Goal: Task Accomplishment & Management: Manage account settings

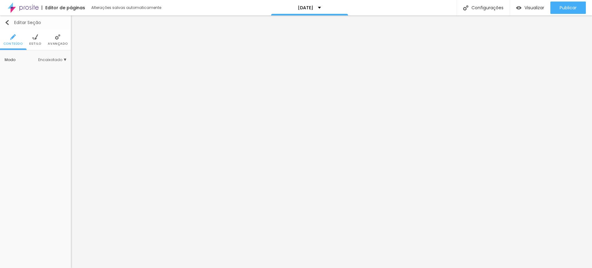
click at [7, 23] on img "button" at bounding box center [7, 22] width 5 height 5
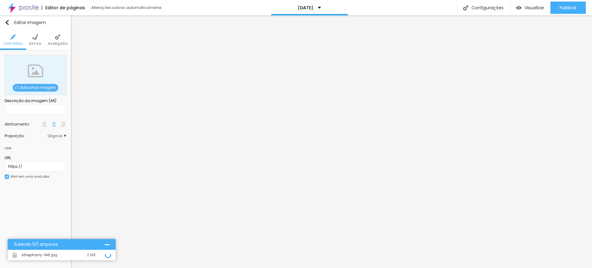
click at [60, 136] on span "Original" at bounding box center [56, 136] width 19 height 4
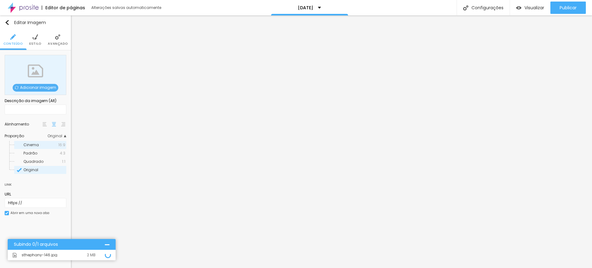
click at [29, 144] on span "Cinema" at bounding box center [30, 144] width 15 height 5
click at [39, 154] on span "Padrão" at bounding box center [41, 153] width 36 height 4
click at [39, 144] on span "Cinema" at bounding box center [40, 145] width 35 height 4
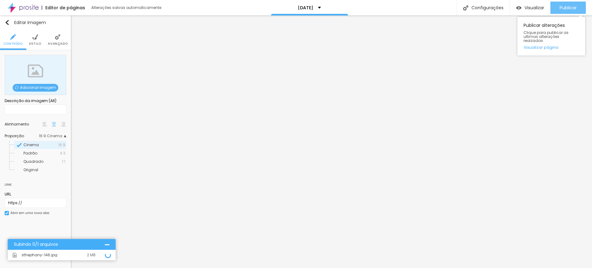
click at [564, 3] on div "Publicar" at bounding box center [568, 8] width 17 height 12
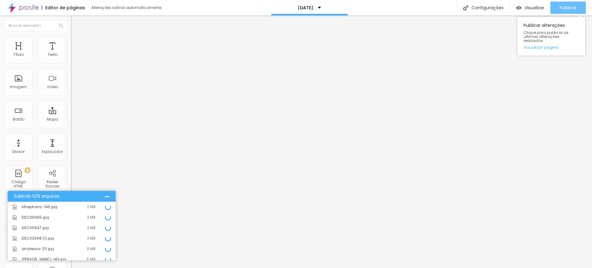
click at [562, 10] on span "Publicar" at bounding box center [568, 7] width 17 height 5
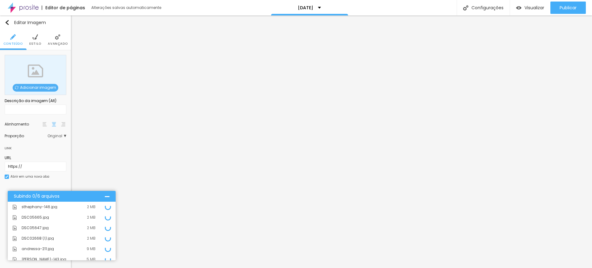
click at [48, 136] on span "Original" at bounding box center [56, 136] width 19 height 4
click at [35, 153] on span "Padrão" at bounding box center [30, 152] width 14 height 5
click at [35, 160] on span "Quadrado" at bounding box center [33, 161] width 20 height 5
click at [30, 152] on span "Padrão" at bounding box center [30, 152] width 14 height 5
click at [33, 143] on span "Cinema" at bounding box center [30, 144] width 15 height 5
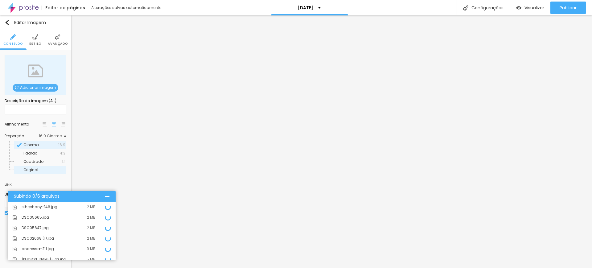
click at [31, 172] on span "Original" at bounding box center [30, 169] width 15 height 5
click at [55, 138] on span "Original" at bounding box center [56, 136] width 19 height 4
click at [39, 159] on span "Quadrado" at bounding box center [33, 161] width 20 height 5
click at [28, 152] on span "Padrão" at bounding box center [30, 152] width 14 height 5
click at [27, 145] on span "Cinema" at bounding box center [30, 144] width 15 height 5
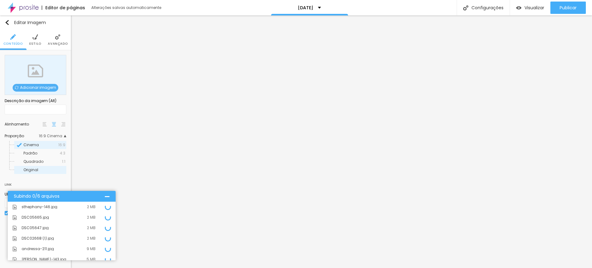
click at [34, 171] on span "Original" at bounding box center [30, 169] width 15 height 5
click at [106, 196] on div at bounding box center [107, 196] width 5 height 5
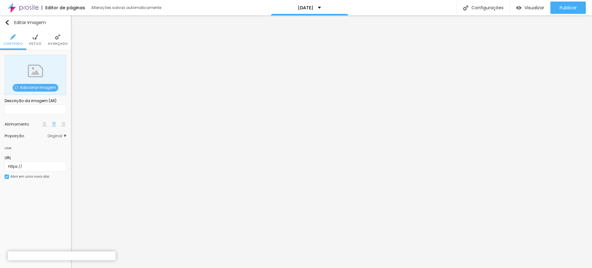
click at [34, 38] on img at bounding box center [35, 37] width 6 height 6
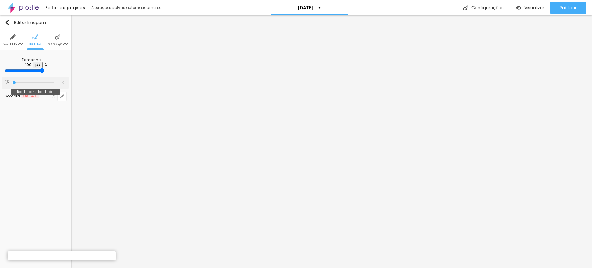
type input "13"
type input "30"
type input "43"
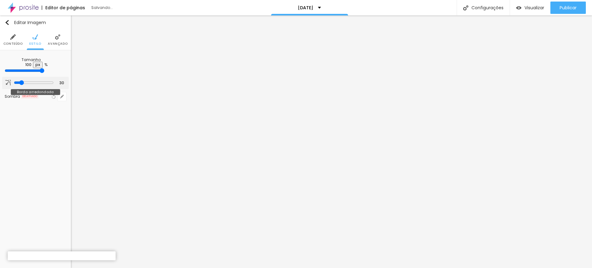
type input "43"
type input "51"
type input "30"
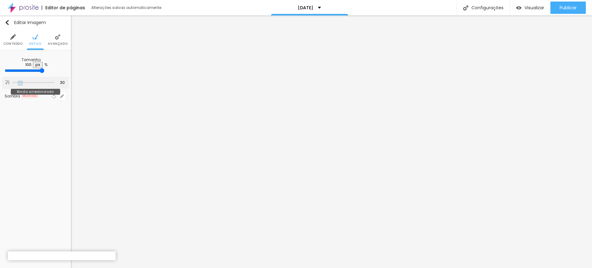
type input "0"
drag, startPoint x: 13, startPoint y: 79, endPoint x: 5, endPoint y: 77, distance: 8.1
click at [12, 81] on input "range" at bounding box center [33, 82] width 42 height 3
click at [53, 37] on li "Avançado" at bounding box center [58, 40] width 20 height 20
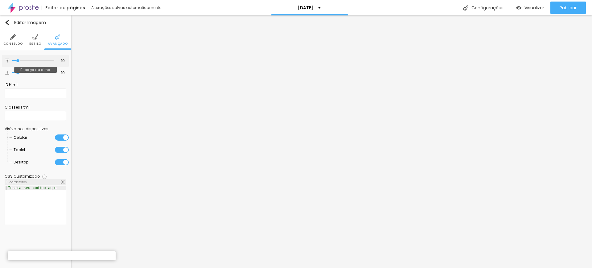
type input "7"
type input "0"
drag, startPoint x: 17, startPoint y: 60, endPoint x: 3, endPoint y: 61, distance: 14.5
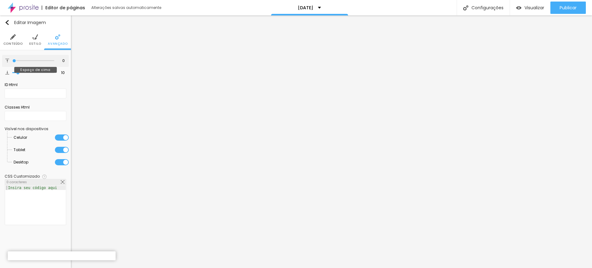
type input "0"
click at [12, 61] on input "range" at bounding box center [33, 60] width 42 height 3
type input "0"
drag, startPoint x: 17, startPoint y: 71, endPoint x: 3, endPoint y: 72, distance: 13.9
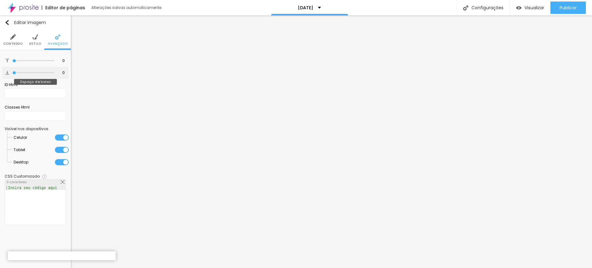
type input "0"
click at [12, 72] on input "range" at bounding box center [33, 72] width 42 height 3
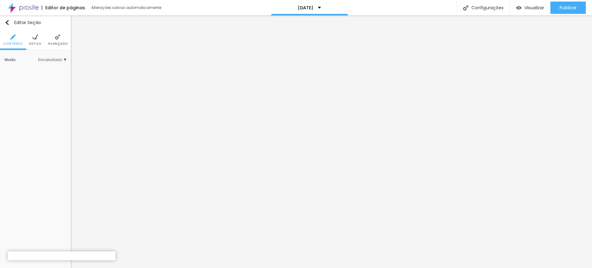
click at [34, 35] on img at bounding box center [35, 37] width 6 height 6
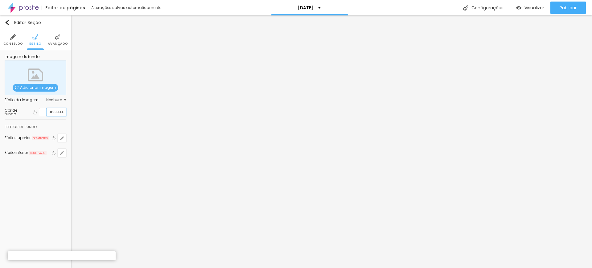
click at [56, 111] on input "#FFFFFF" at bounding box center [56, 112] width 19 height 8
drag, startPoint x: 62, startPoint y: 112, endPoint x: 43, endPoint y: 112, distance: 19.7
click at [43, 112] on div "#FFFFFF" at bounding box center [52, 112] width 27 height 8
paste input "5DEB3"
type input "#F5DEB3"
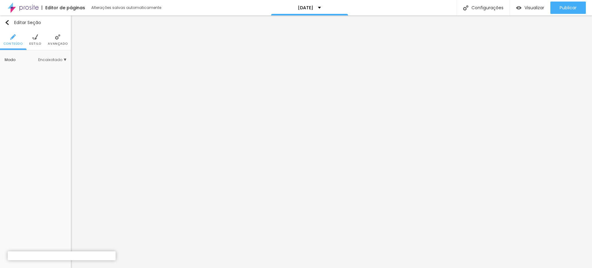
click at [35, 35] on img at bounding box center [35, 37] width 6 height 6
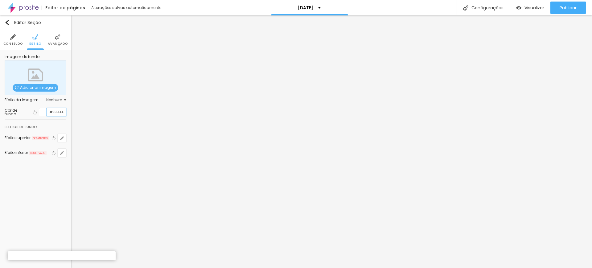
drag, startPoint x: 51, startPoint y: 110, endPoint x: 65, endPoint y: 112, distance: 15.0
click at [65, 112] on input "#FFFFFF" at bounding box center [56, 112] width 19 height 8
paste input "5DEB3"
type input "#F5DEB3"
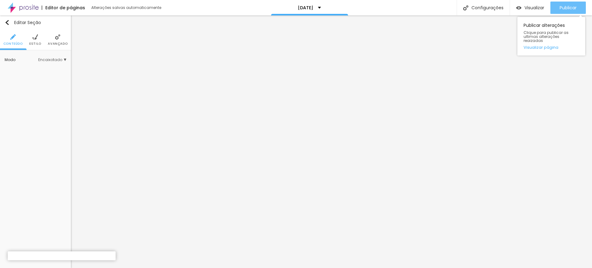
click at [568, 7] on span "Publicar" at bounding box center [568, 7] width 17 height 5
click at [35, 39] on img at bounding box center [35, 37] width 6 height 6
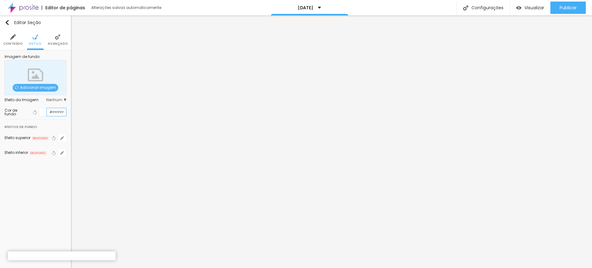
drag, startPoint x: 50, startPoint y: 111, endPoint x: 64, endPoint y: 113, distance: 15.0
click at [64, 113] on input "#FFFFFF" at bounding box center [56, 112] width 19 height 8
paste input "5DEB3"
type input "#F5DEB3"
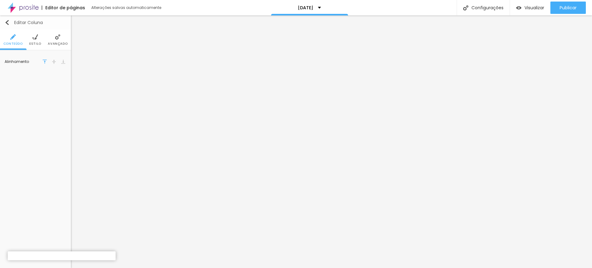
click at [8, 21] on img "button" at bounding box center [7, 22] width 5 height 5
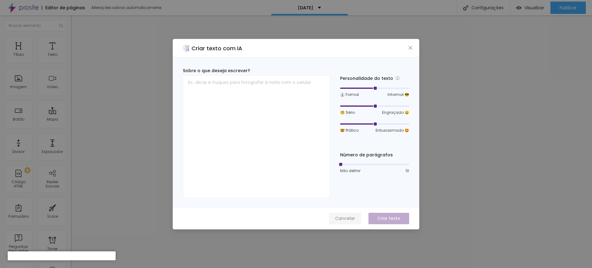
click at [343, 218] on span "Cancelar" at bounding box center [345, 218] width 20 height 6
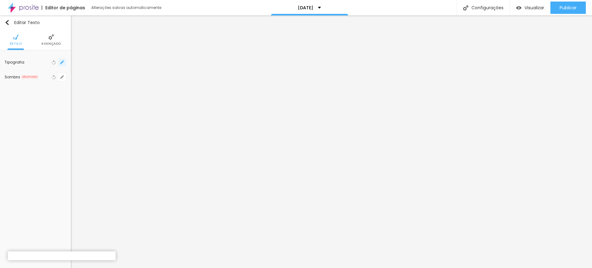
click at [61, 61] on icon "button" at bounding box center [62, 62] width 4 height 4
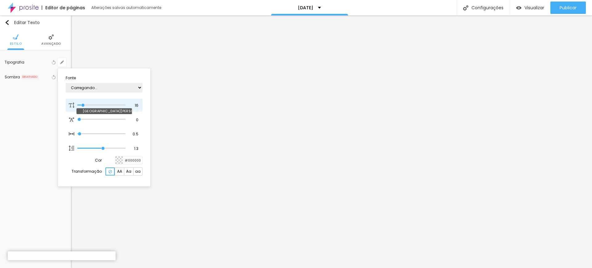
type input "1"
drag, startPoint x: 82, startPoint y: 103, endPoint x: 89, endPoint y: 104, distance: 7.8
click at [89, 104] on div at bounding box center [101, 105] width 48 height 6
type input "24"
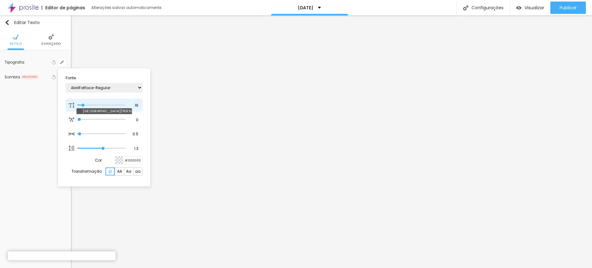
type input "1"
type input "33"
type input "1"
type input "31"
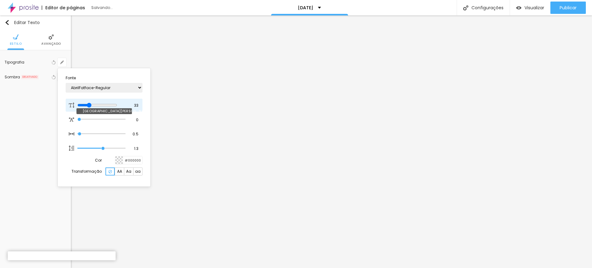
type input "31"
type input "1"
type input "29"
type input "1"
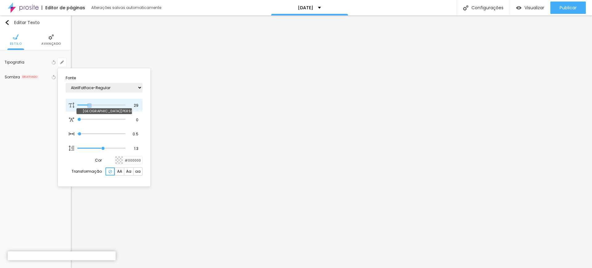
drag, startPoint x: 84, startPoint y: 105, endPoint x: 90, endPoint y: 107, distance: 6.0
type input "29"
click at [90, 107] on input "range" at bounding box center [101, 105] width 48 height 3
click at [252, 113] on div at bounding box center [296, 134] width 592 height 268
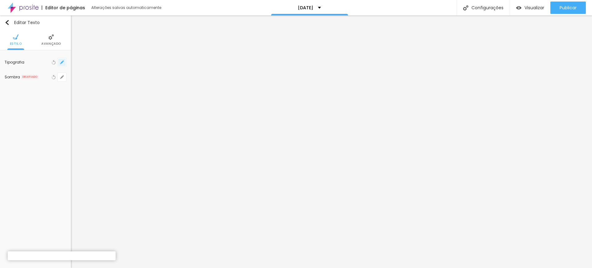
click at [63, 62] on icon "button" at bounding box center [62, 62] width 2 height 2
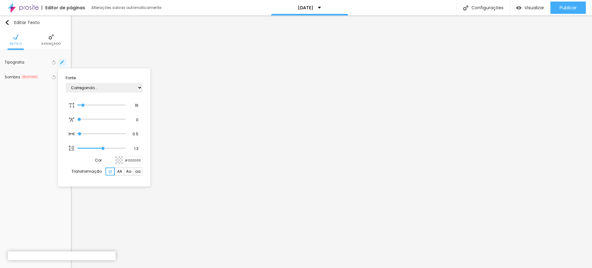
type input "1"
type input "14"
type input "1"
type input "16"
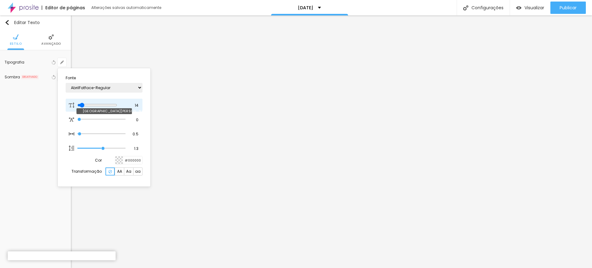
type input "16"
type input "1"
type input "18"
type input "1"
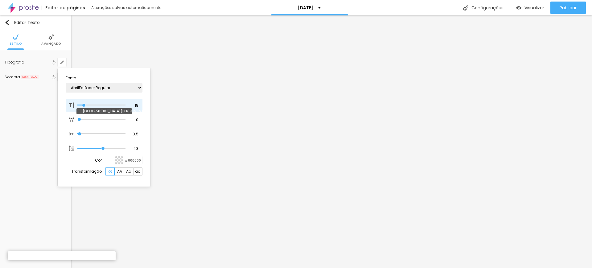
type input "19"
type input "1"
type input "20"
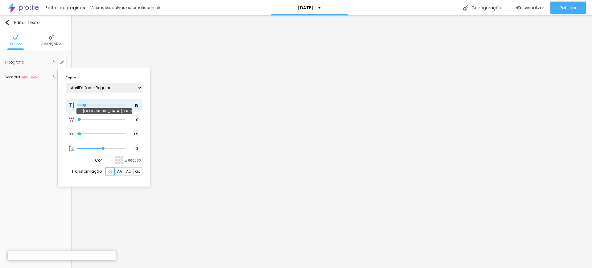
type input "1"
type input "21"
type input "1"
type input "22"
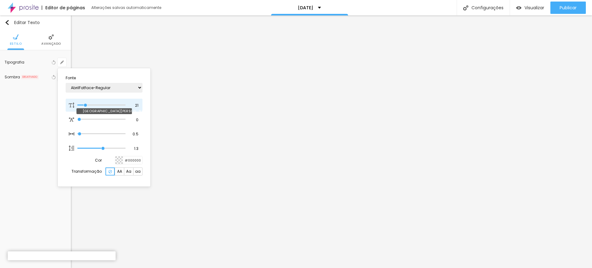
type input "22"
type input "1"
type input "23"
type input "1"
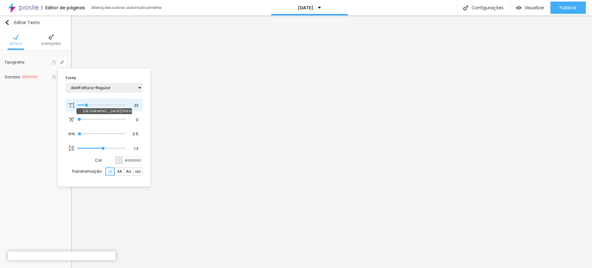
type input "24"
type input "1"
type input "25"
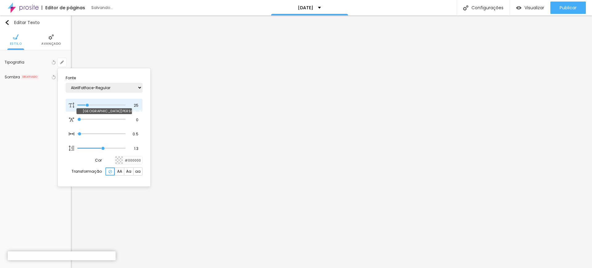
type input "1"
type input "26"
type input "1"
type input "27"
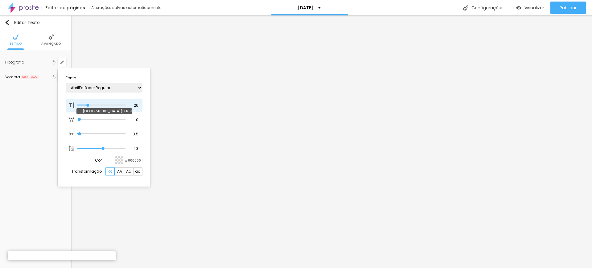
type input "27"
type input "1"
type input "28"
type input "1"
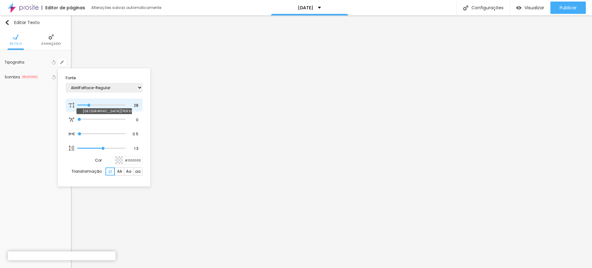
type input "29"
type input "1"
drag, startPoint x: 83, startPoint y: 105, endPoint x: 89, endPoint y: 105, distance: 6.8
type input "29"
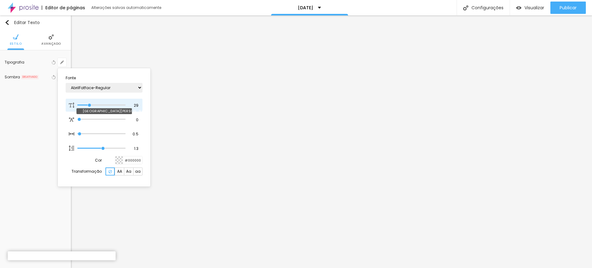
click at [89, 105] on input "range" at bounding box center [101, 105] width 48 height 3
type input "1"
click at [352, 110] on div at bounding box center [296, 134] width 592 height 268
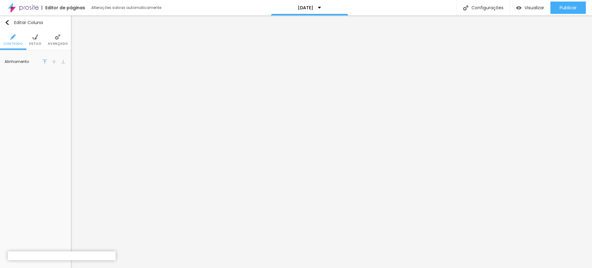
click at [35, 39] on img at bounding box center [35, 37] width 6 height 6
click at [64, 76] on button "button" at bounding box center [62, 76] width 9 height 9
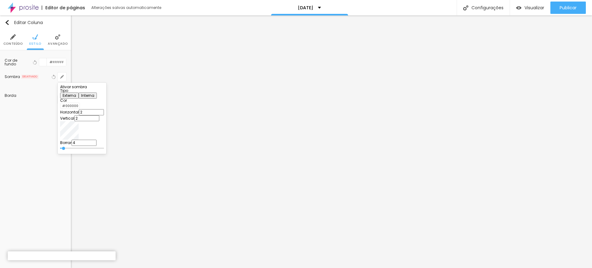
click at [63, 76] on div at bounding box center [296, 134] width 592 height 268
click at [62, 77] on icon "button" at bounding box center [62, 77] width 2 height 2
click at [62, 77] on div at bounding box center [296, 134] width 592 height 268
click at [32, 40] on li "Estilo" at bounding box center [35, 40] width 12 height 20
click at [15, 42] on span "Conteúdo" at bounding box center [12, 43] width 19 height 3
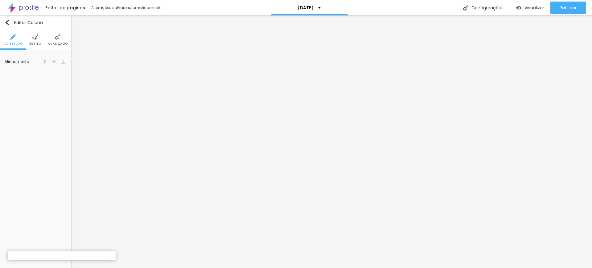
click at [58, 42] on span "Avançado" at bounding box center [58, 43] width 20 height 3
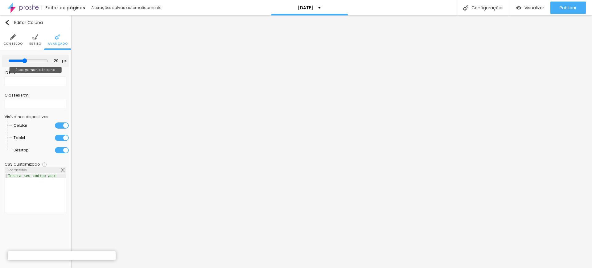
type input "25"
type input "30"
drag, startPoint x: 25, startPoint y: 60, endPoint x: 31, endPoint y: 60, distance: 5.6
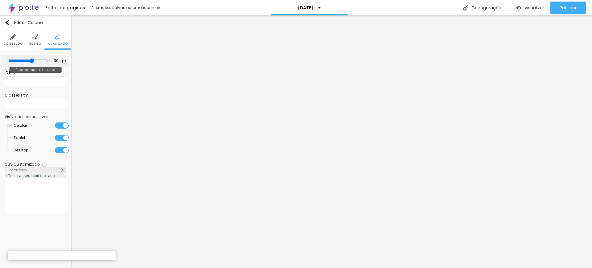
type input "30"
click at [31, 60] on input "range" at bounding box center [28, 60] width 40 height 5
click at [35, 43] on span "Estilo" at bounding box center [35, 43] width 12 height 3
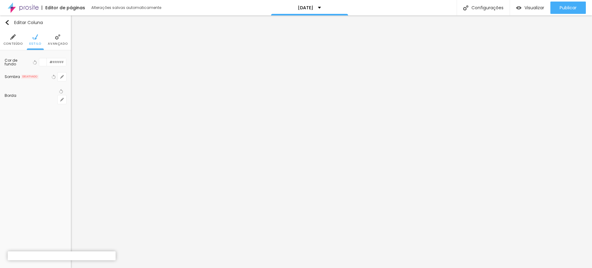
click at [14, 42] on span "Conteúdo" at bounding box center [12, 43] width 19 height 3
click at [35, 42] on span "Estilo" at bounding box center [35, 43] width 12 height 3
click at [61, 76] on icon "button" at bounding box center [62, 77] width 4 height 4
click at [36, 41] on div at bounding box center [296, 134] width 592 height 268
click at [63, 42] on span "Avançado" at bounding box center [58, 43] width 20 height 3
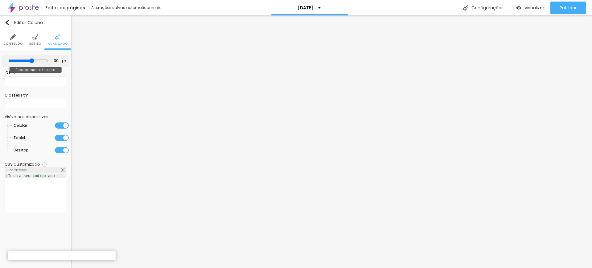
click at [30, 60] on input "range" at bounding box center [28, 60] width 40 height 5
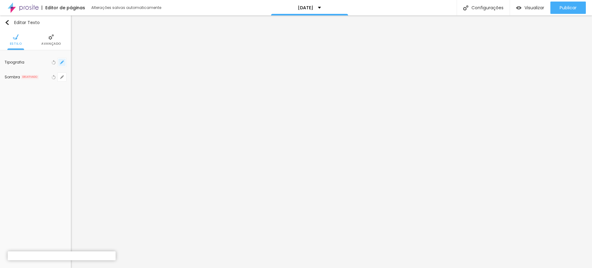
click at [63, 63] on icon "button" at bounding box center [62, 62] width 4 height 4
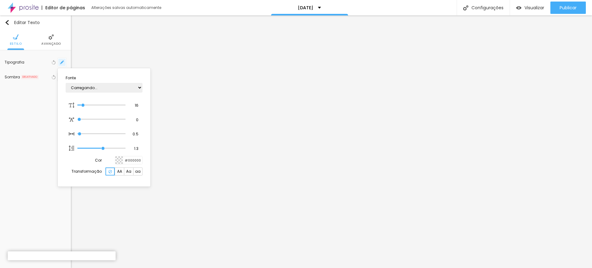
type input "1"
type input "18"
type input "1"
type input "24"
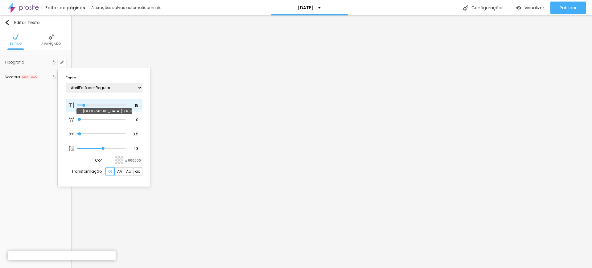
type input "24"
type input "1"
type input "26"
type input "1"
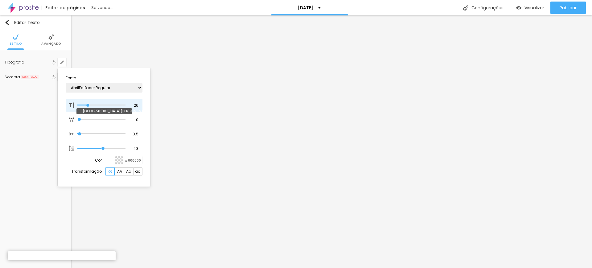
type input "27"
type input "1"
type input "28"
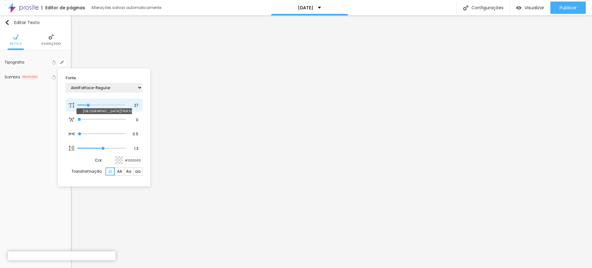
type input "1"
type input "29"
type input "1"
drag, startPoint x: 83, startPoint y: 104, endPoint x: 89, endPoint y: 104, distance: 6.2
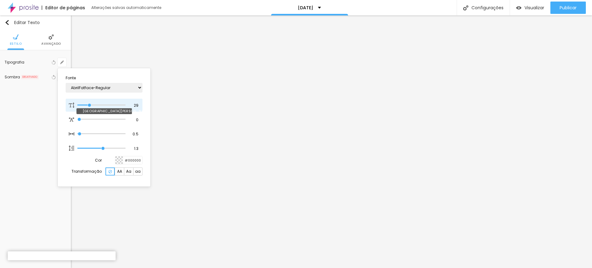
type input "29"
click at [89, 104] on input "range" at bounding box center [101, 105] width 48 height 3
type input "1"
click at [369, 106] on div at bounding box center [296, 134] width 592 height 268
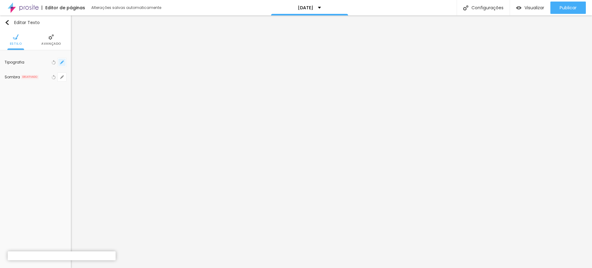
click at [62, 60] on icon "button" at bounding box center [62, 62] width 4 height 4
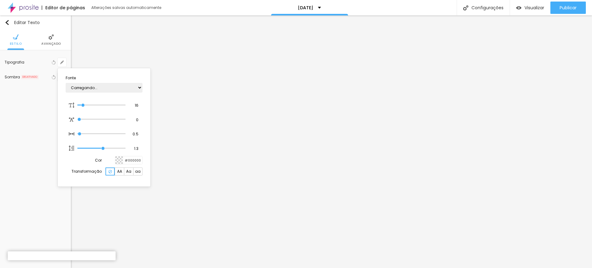
type input "1"
type input "17"
type input "1"
type input "18"
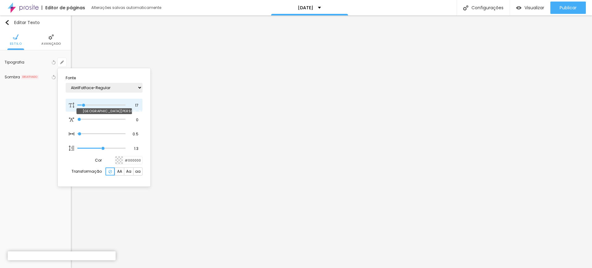
type input "18"
type input "1"
type input "19"
type input "1"
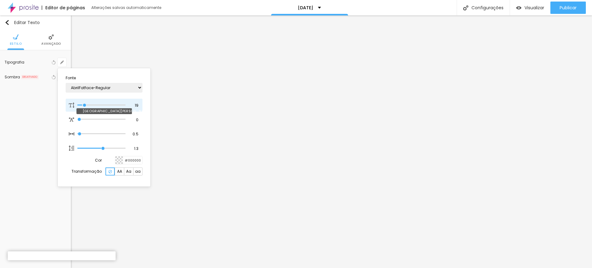
type input "20"
type input "1"
type input "21"
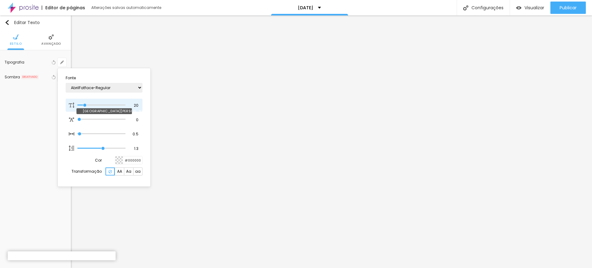
type input "1"
type input "22"
type input "1"
type input "23"
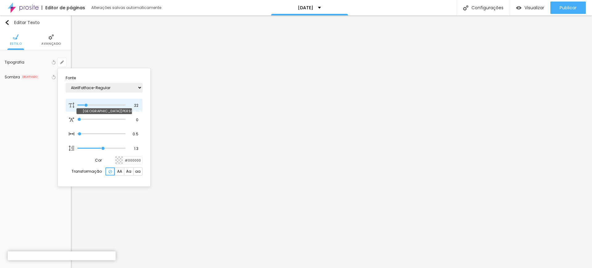
type input "23"
type input "1"
type input "24"
type input "1"
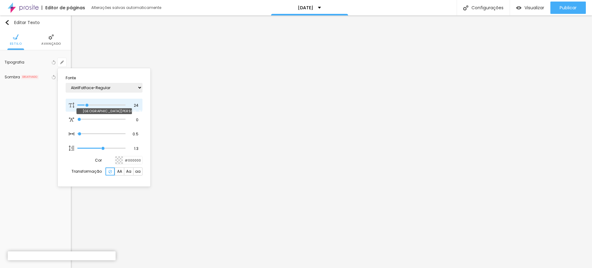
type input "25"
type input "1"
type input "26"
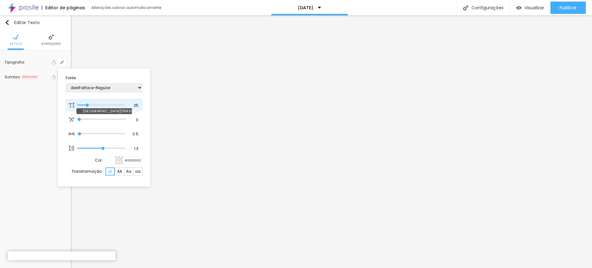
type input "1"
type input "27"
type input "1"
type input "28"
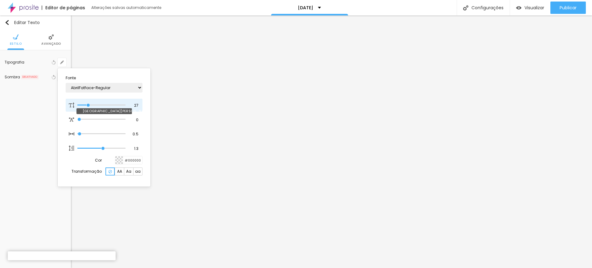
type input "28"
type input "1"
type input "29"
type input "1"
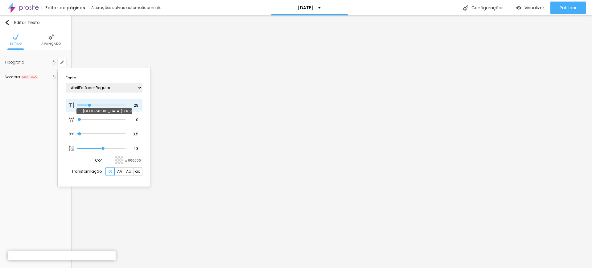
type input "30"
type input "1"
type input "29"
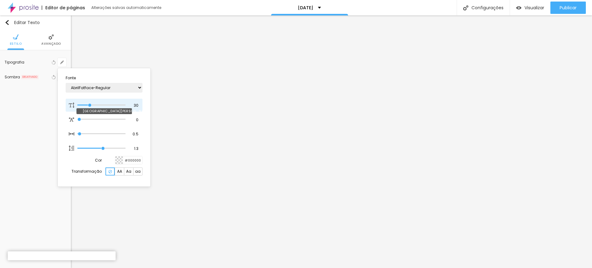
type input "1"
drag, startPoint x: 83, startPoint y: 105, endPoint x: 89, endPoint y: 105, distance: 6.5
type input "29"
click at [89, 105] on input "range" at bounding box center [101, 105] width 48 height 3
type input "1"
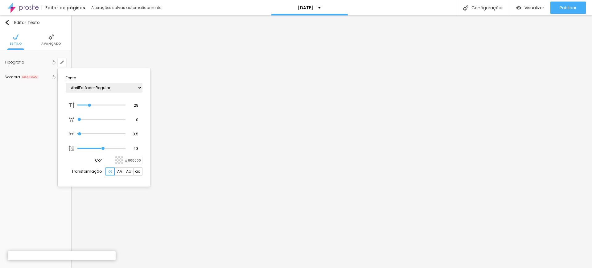
click at [368, 103] on div at bounding box center [296, 134] width 592 height 268
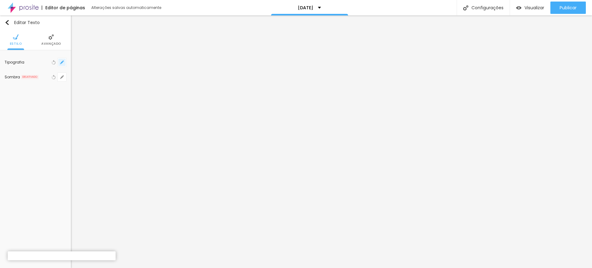
click at [61, 62] on icon "button" at bounding box center [62, 62] width 4 height 4
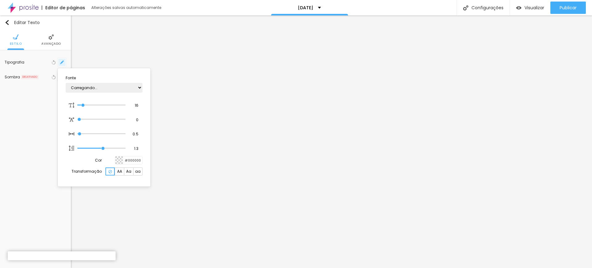
type input "1"
click at [83, 103] on div at bounding box center [101, 105] width 48 height 6
type input "17"
type input "1"
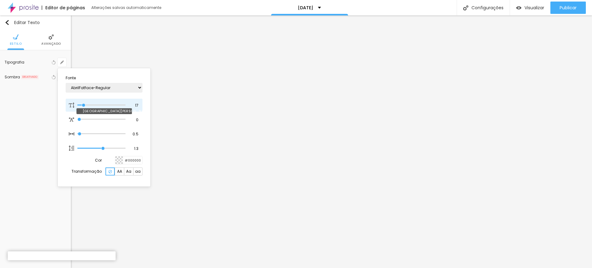
type input "18"
type input "1"
type input "19"
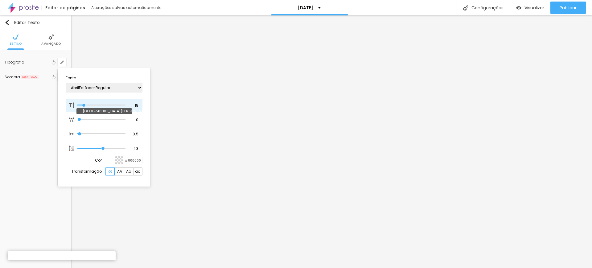
type input "1"
type input "20"
type input "1"
type input "21"
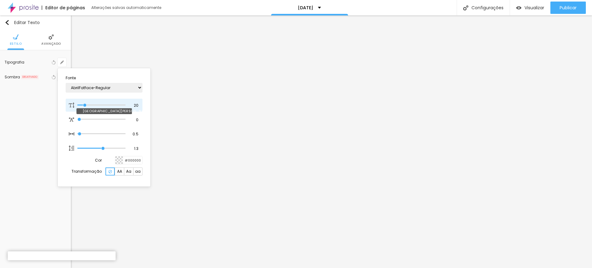
type input "21"
type input "1"
type input "22"
type input "1"
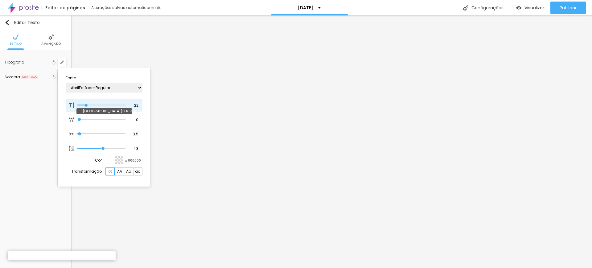
type input "23"
type input "1"
type input "24"
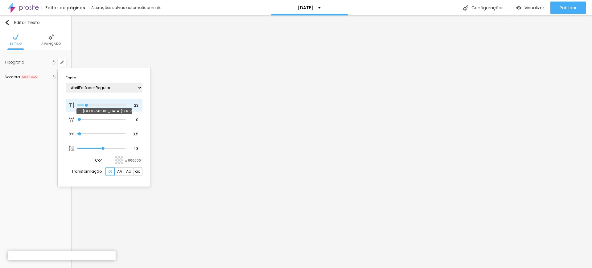
type input "1"
drag, startPoint x: 83, startPoint y: 104, endPoint x: 87, endPoint y: 104, distance: 3.7
type input "24"
click at [87, 104] on input "range" at bounding box center [101, 105] width 48 height 3
type input "1"
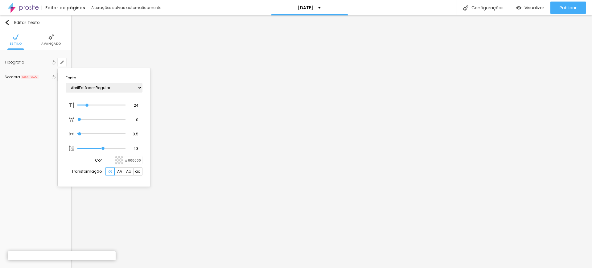
click at [264, 188] on div at bounding box center [296, 134] width 592 height 268
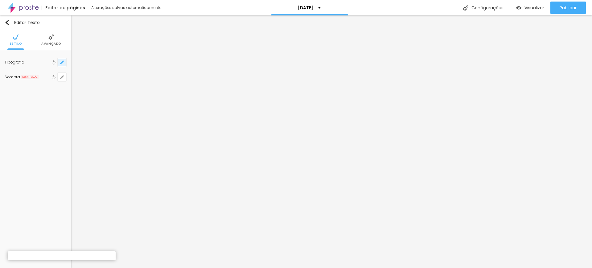
click at [63, 63] on icon "button" at bounding box center [62, 62] width 4 height 4
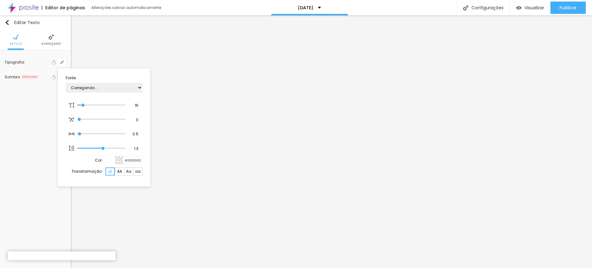
type input "1"
type input "14"
type input "1"
type input "15"
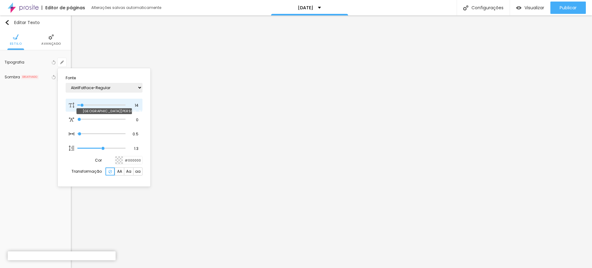
type input "15"
type input "1"
type input "16"
type input "1"
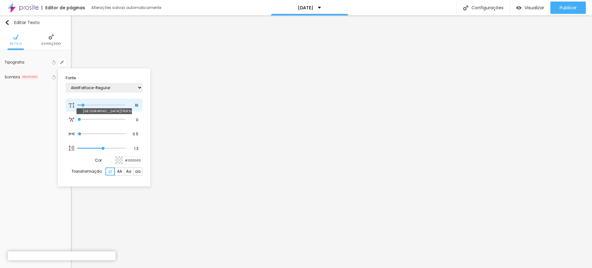
type input "17"
type input "1"
type input "18"
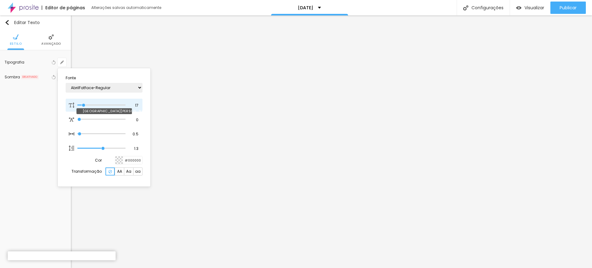
type input "1"
type input "19"
drag, startPoint x: 82, startPoint y: 105, endPoint x: 88, endPoint y: 107, distance: 5.4
click at [88, 107] on input "range" at bounding box center [101, 105] width 48 height 3
click at [165, 146] on div at bounding box center [296, 134] width 592 height 268
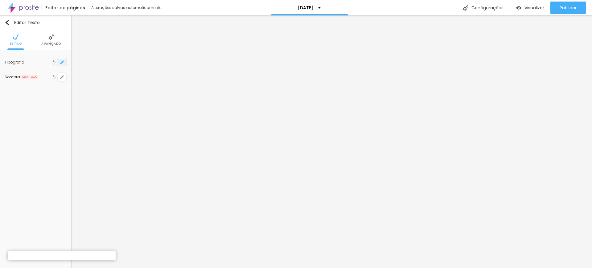
click at [65, 63] on button "button" at bounding box center [62, 62] width 9 height 9
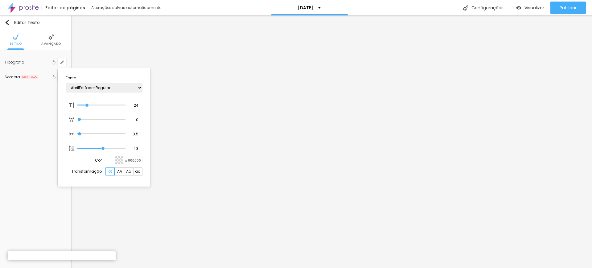
click at [261, 162] on div at bounding box center [296, 134] width 592 height 268
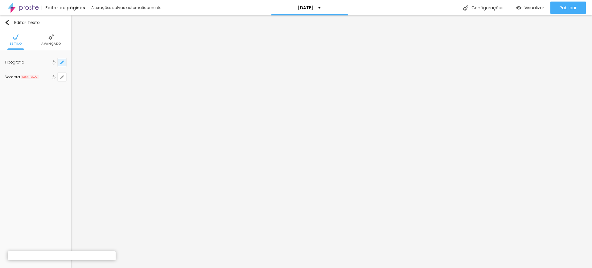
click at [62, 63] on icon "button" at bounding box center [62, 62] width 2 height 2
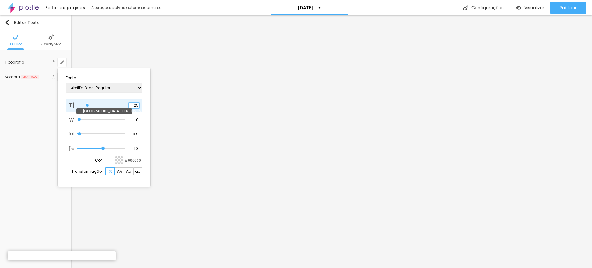
click at [135, 105] on input "25" at bounding box center [134, 106] width 11 height 6
click at [350, 208] on div at bounding box center [296, 134] width 592 height 268
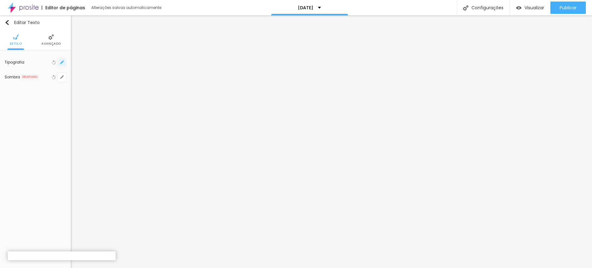
click at [60, 62] on icon "button" at bounding box center [62, 62] width 4 height 4
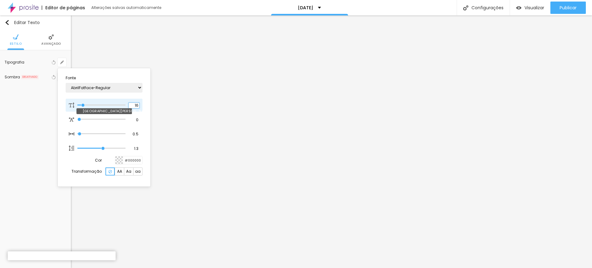
click at [136, 104] on input "16" at bounding box center [134, 106] width 11 height 6
drag, startPoint x: 133, startPoint y: 105, endPoint x: 144, endPoint y: 108, distance: 11.4
click at [144, 108] on section "Fonte AbrilFatface-Regular Actor-Regular Alegreya AlegreyaBlack Alice Allan-Bol…" at bounding box center [104, 127] width 88 height 113
click at [361, 154] on div at bounding box center [296, 134] width 592 height 268
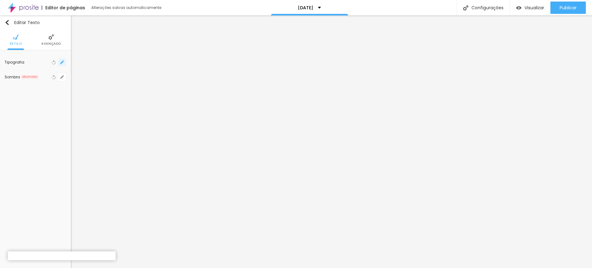
click at [64, 64] on icon "button" at bounding box center [62, 62] width 4 height 4
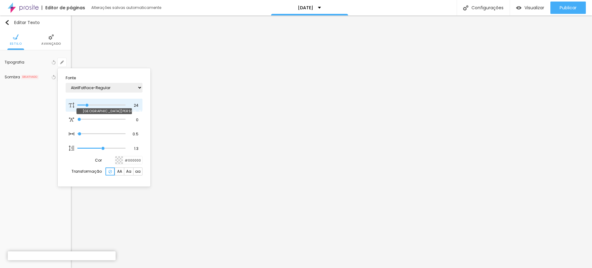
click at [87, 105] on input "range" at bounding box center [101, 105] width 48 height 3
click at [326, 207] on div at bounding box center [296, 134] width 592 height 268
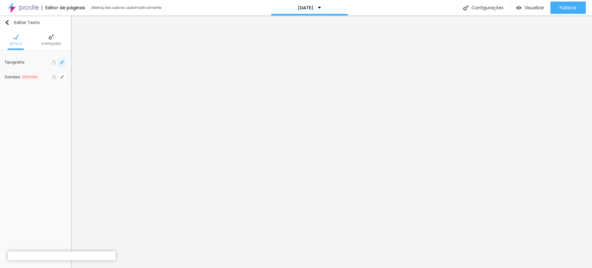
click at [59, 61] on button "button" at bounding box center [62, 62] width 9 height 9
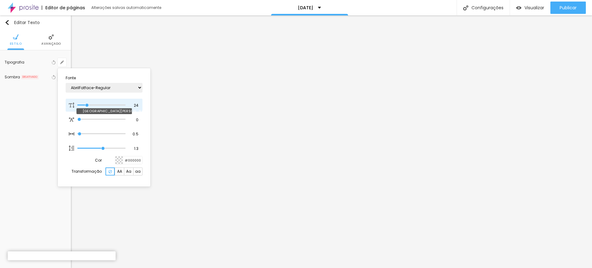
click at [87, 105] on input "range" at bounding box center [101, 105] width 48 height 3
click at [339, 138] on div at bounding box center [296, 134] width 592 height 268
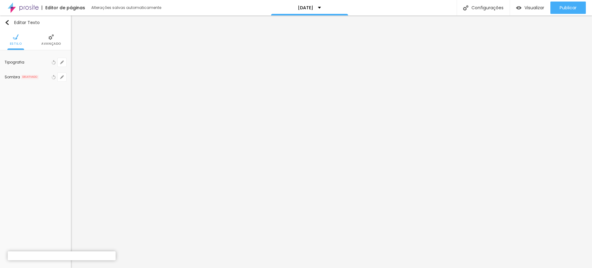
click at [44, 39] on li "Avançado" at bounding box center [51, 40] width 20 height 20
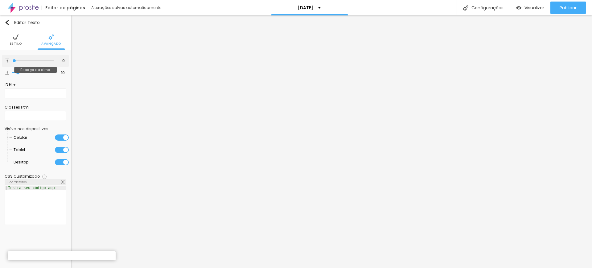
drag, startPoint x: 18, startPoint y: 61, endPoint x: 10, endPoint y: 61, distance: 8.6
click at [12, 61] on input "range" at bounding box center [33, 60] width 42 height 3
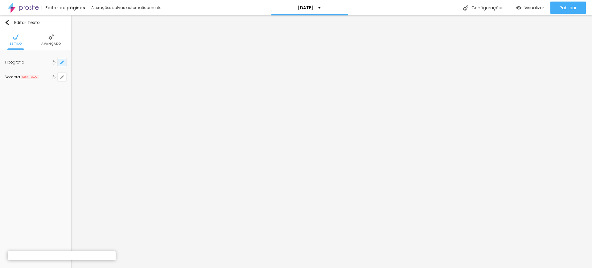
click at [62, 62] on icon "button" at bounding box center [62, 62] width 2 height 2
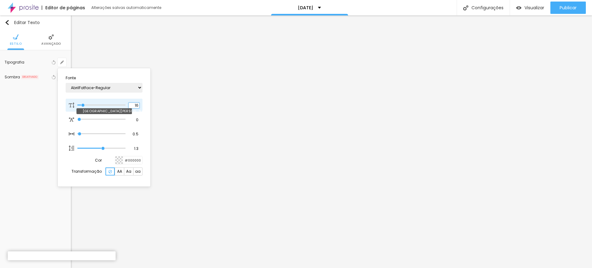
click at [137, 106] on input "16" at bounding box center [134, 106] width 11 height 6
drag, startPoint x: 134, startPoint y: 104, endPoint x: 139, endPoint y: 105, distance: 4.7
click at [139, 105] on input "16" at bounding box center [134, 106] width 11 height 6
click at [485, 156] on div at bounding box center [296, 134] width 592 height 268
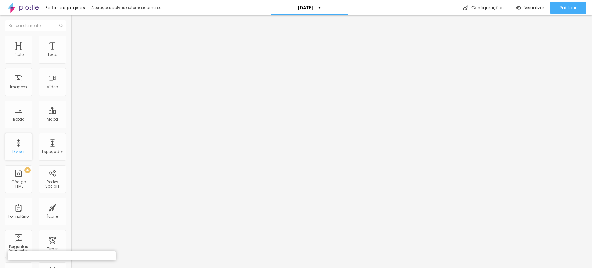
click at [19, 148] on div "Divisor" at bounding box center [19, 147] width 28 height 28
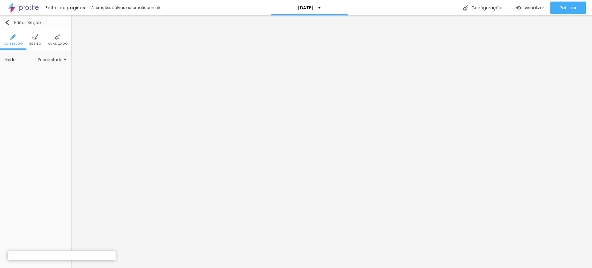
click at [6, 22] on img "button" at bounding box center [7, 22] width 5 height 5
click at [8, 24] on img "button" at bounding box center [7, 22] width 5 height 5
click at [6, 23] on img "button" at bounding box center [7, 22] width 5 height 5
click at [33, 39] on img at bounding box center [35, 37] width 6 height 6
click at [54, 64] on input "#FFFFFF" at bounding box center [56, 62] width 19 height 8
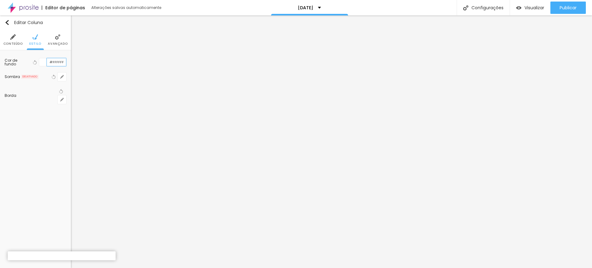
drag, startPoint x: 52, startPoint y: 61, endPoint x: 65, endPoint y: 62, distance: 12.7
click at [65, 62] on input "#FFFFFF" at bounding box center [56, 62] width 19 height 8
click at [61, 98] on icon "button" at bounding box center [62, 100] width 4 height 4
drag, startPoint x: 67, startPoint y: 131, endPoint x: 71, endPoint y: 131, distance: 4.6
click at [71, 131] on input "range" at bounding box center [81, 131] width 42 height 3
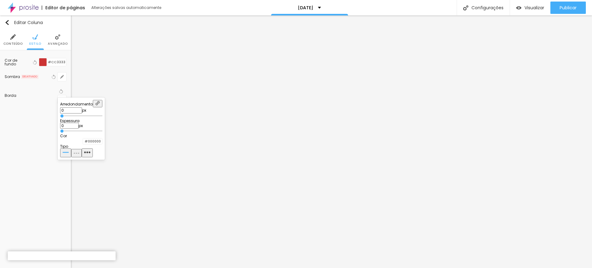
click at [71, 131] on input "range" at bounding box center [81, 131] width 42 height 3
drag, startPoint x: 67, startPoint y: 131, endPoint x: 76, endPoint y: 131, distance: 8.3
click at [76, 131] on input "range" at bounding box center [80, 131] width 40 height 5
click at [69, 155] on img "button" at bounding box center [66, 152] width 6 height 6
click at [168, 114] on div at bounding box center [296, 134] width 592 height 268
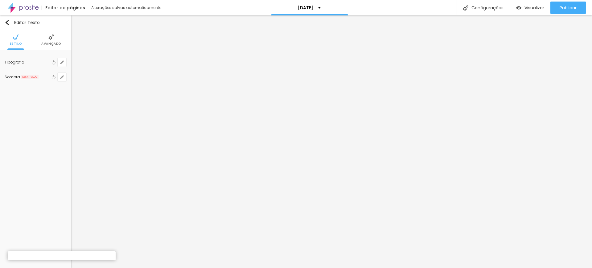
click at [44, 44] on span "Avançado" at bounding box center [51, 43] width 20 height 3
click at [35, 43] on span "Estilo" at bounding box center [35, 43] width 12 height 3
click at [50, 60] on input "#FFFFFF" at bounding box center [56, 62] width 19 height 8
drag, startPoint x: 52, startPoint y: 61, endPoint x: 67, endPoint y: 64, distance: 14.8
click at [67, 64] on div "Cor de fundo Voltar ao padrão #FFFFFF Sombra DESATIVADO Voltar ao padrão Borda …" at bounding box center [35, 80] width 71 height 61
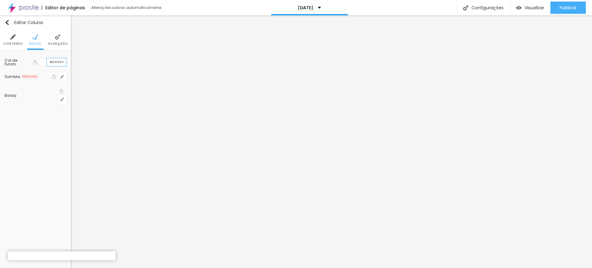
paste input "B2222"
click at [62, 69] on div "Sombra DESATIVADO Voltar ao padrão" at bounding box center [36, 76] width 62 height 15
click at [60, 62] on input "#B2222" at bounding box center [56, 62] width 19 height 8
drag, startPoint x: 48, startPoint y: 61, endPoint x: 66, endPoint y: 63, distance: 18.2
click at [66, 63] on div "Cor de fundo Voltar ao padrão #B2222 Sombra DESATIVADO Voltar ao padrão Borda V…" at bounding box center [35, 80] width 71 height 61
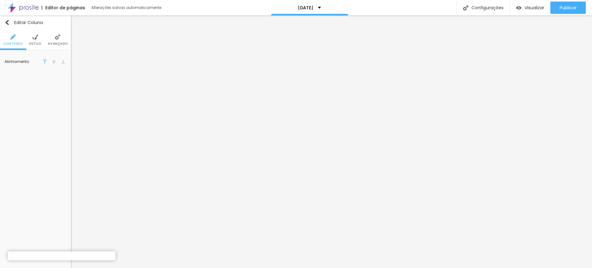
click at [59, 42] on span "Avançado" at bounding box center [58, 43] width 20 height 3
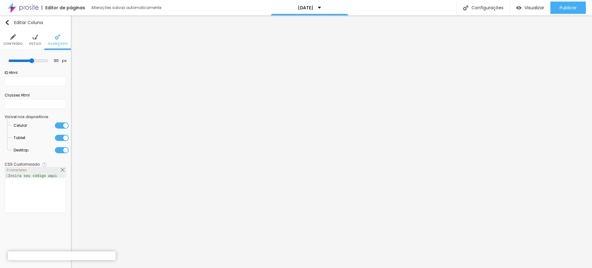
click at [35, 42] on span "Estilo" at bounding box center [35, 43] width 12 height 3
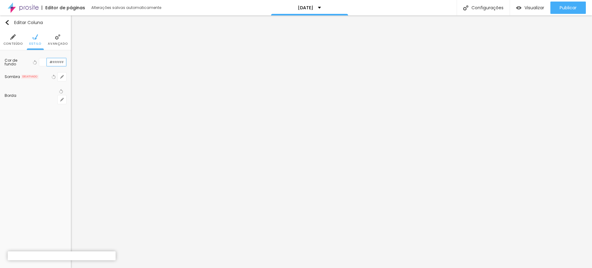
click at [52, 63] on input "#FFFFFF" at bounding box center [56, 62] width 19 height 8
drag, startPoint x: 52, startPoint y: 63, endPoint x: 66, endPoint y: 64, distance: 13.3
click at [66, 64] on input "#FFFFFF" at bounding box center [56, 62] width 19 height 8
click at [55, 38] on li "Avançado" at bounding box center [58, 40] width 20 height 20
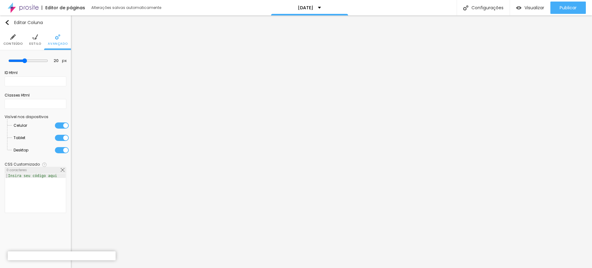
click at [33, 40] on li "Estilo" at bounding box center [35, 40] width 12 height 20
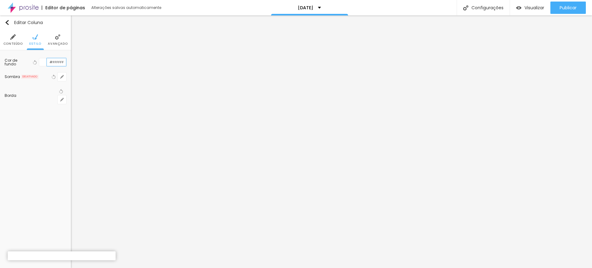
click at [52, 62] on input "#FFFFFF" at bounding box center [56, 62] width 19 height 8
drag, startPoint x: 52, startPoint y: 62, endPoint x: 65, endPoint y: 63, distance: 13.0
click at [65, 63] on input "#FFFFFF" at bounding box center [56, 62] width 19 height 8
click at [7, 20] on img "button" at bounding box center [7, 22] width 5 height 5
click at [5, 22] on img "button" at bounding box center [7, 22] width 5 height 5
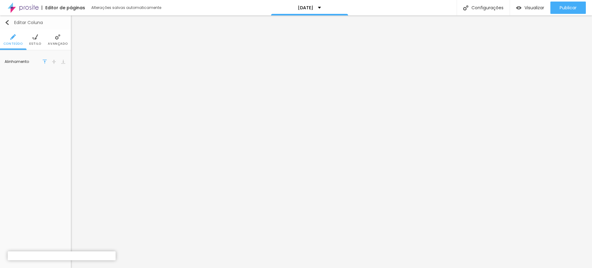
click at [6, 22] on img "button" at bounding box center [7, 22] width 5 height 5
click at [59, 37] on li "Avançado" at bounding box center [51, 40] width 20 height 20
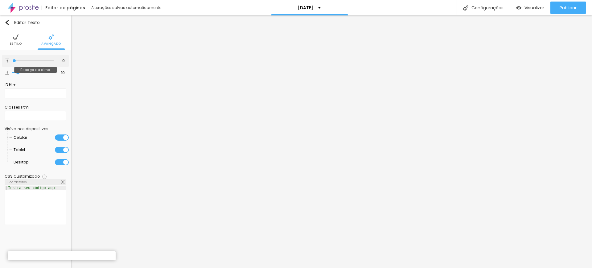
drag, startPoint x: 13, startPoint y: 62, endPoint x: 5, endPoint y: 63, distance: 7.5
click at [12, 62] on input "range" at bounding box center [33, 60] width 42 height 3
drag, startPoint x: 19, startPoint y: 73, endPoint x: 3, endPoint y: 75, distance: 16.4
click at [12, 74] on input "range" at bounding box center [33, 72] width 42 height 3
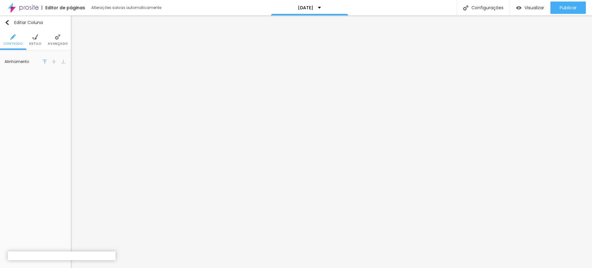
click at [45, 61] on img at bounding box center [45, 62] width 4 height 4
click at [35, 42] on span "Estilo" at bounding box center [35, 43] width 12 height 3
click at [56, 42] on span "Avançado" at bounding box center [58, 43] width 20 height 3
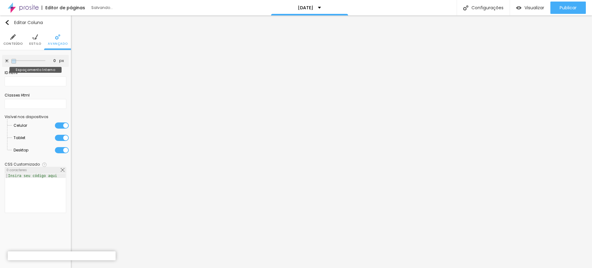
drag, startPoint x: 26, startPoint y: 60, endPoint x: 12, endPoint y: 60, distance: 13.9
click at [12, 60] on input "range" at bounding box center [28, 60] width 34 height 3
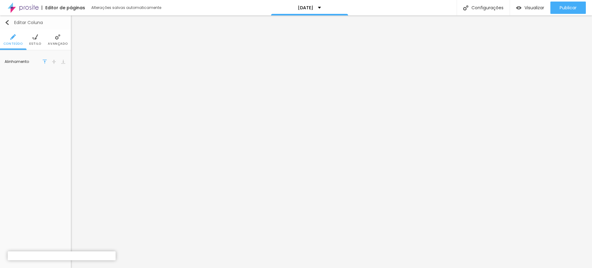
click at [5, 21] on img "button" at bounding box center [7, 22] width 5 height 5
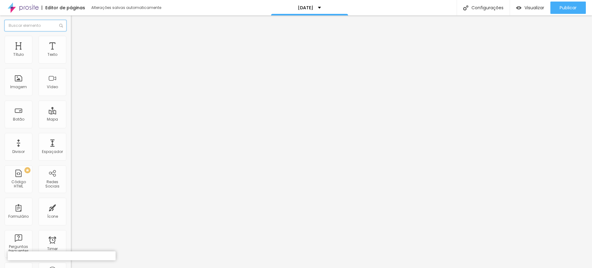
click at [26, 27] on input "text" at bounding box center [36, 25] width 62 height 11
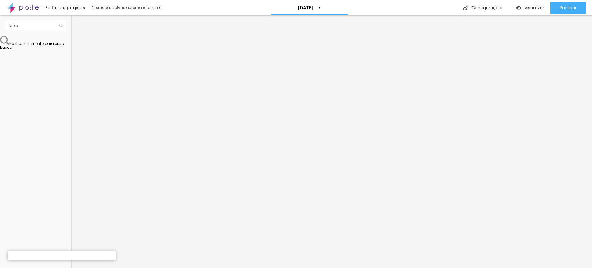
click at [63, 26] on span at bounding box center [61, 25] width 5 height 11
drag, startPoint x: 26, startPoint y: 27, endPoint x: 0, endPoint y: 27, distance: 25.9
click at [0, 27] on div "faixa" at bounding box center [35, 25] width 71 height 20
click at [5, 20] on img "button" at bounding box center [7, 22] width 5 height 5
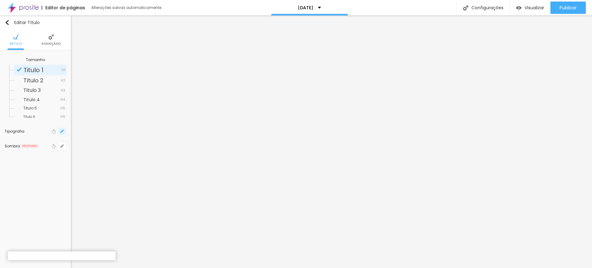
click at [62, 132] on icon "button" at bounding box center [62, 131] width 2 height 2
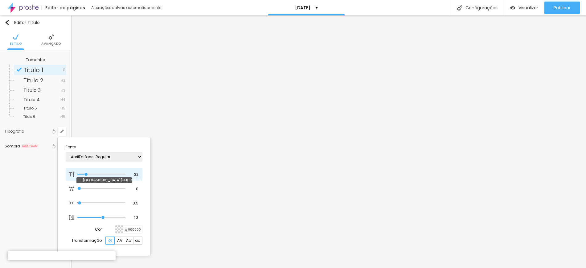
click at [86, 174] on input "range" at bounding box center [101, 174] width 48 height 3
click at [291, 237] on div at bounding box center [293, 134] width 586 height 268
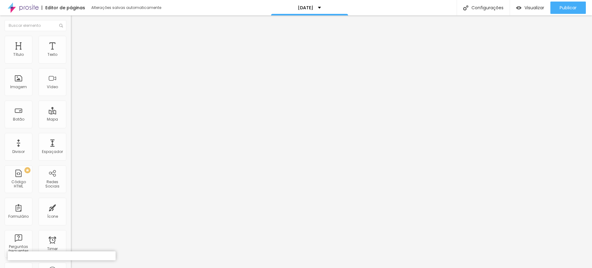
click at [12, 256] on div at bounding box center [10, 258] width 5 height 5
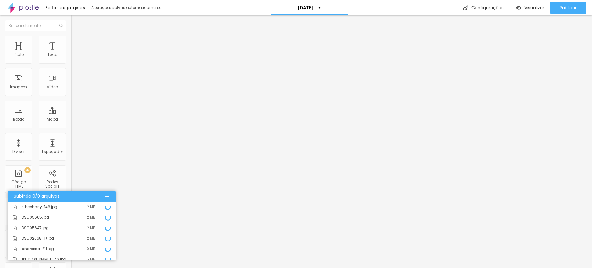
click at [105, 208] on icon at bounding box center [108, 207] width 6 height 6
click at [30, 205] on span "sthephany-146.jpg" at bounding box center [40, 207] width 36 height 4
click at [39, 206] on span "sthephany-146.jpg" at bounding box center [40, 207] width 36 height 4
click at [38, 212] on div "DSC05665.jpg 2 MB" at bounding box center [62, 217] width 108 height 10
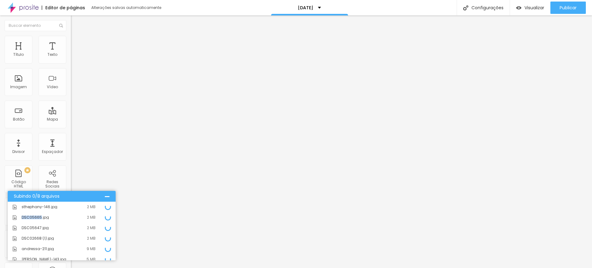
click at [38, 212] on div "DSC05665.jpg 2 MB" at bounding box center [62, 217] width 108 height 10
click at [38, 217] on span "DSC05665.jpg" at bounding box center [35, 218] width 27 height 4
click at [572, 6] on span "Publicar" at bounding box center [568, 7] width 17 height 5
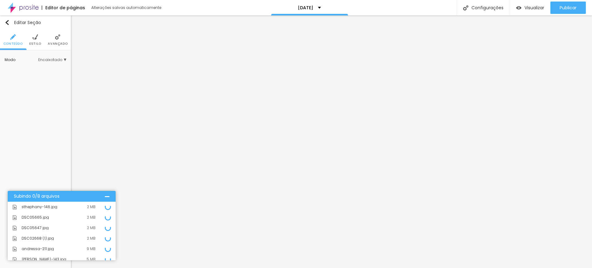
click at [51, 60] on span "Encaixotado" at bounding box center [52, 60] width 28 height 4
click at [37, 76] on span "Completo" at bounding box center [32, 76] width 19 height 5
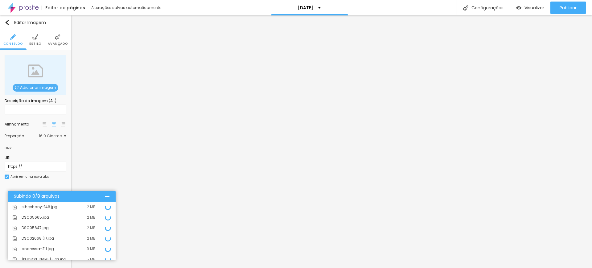
click at [33, 37] on img at bounding box center [35, 37] width 6 height 6
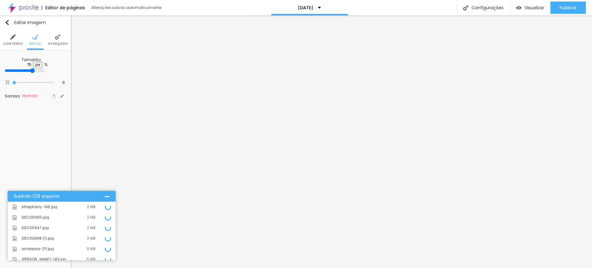
drag, startPoint x: 63, startPoint y: 65, endPoint x: 49, endPoint y: 66, distance: 13.9
click at [44, 68] on input "range" at bounding box center [25, 70] width 40 height 5
click at [55, 42] on span "Avançado" at bounding box center [58, 43] width 20 height 3
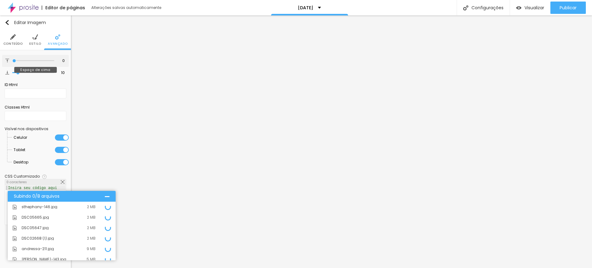
drag, startPoint x: 17, startPoint y: 61, endPoint x: 12, endPoint y: 62, distance: 5.3
click at [12, 62] on input "range" at bounding box center [33, 60] width 42 height 3
drag, startPoint x: 16, startPoint y: 73, endPoint x: 7, endPoint y: 74, distance: 9.0
click at [12, 74] on input "range" at bounding box center [33, 72] width 42 height 3
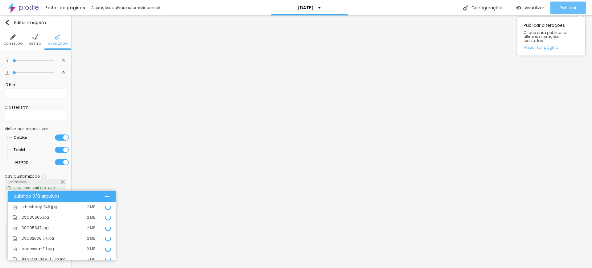
click at [570, 6] on span "Publicar" at bounding box center [568, 7] width 17 height 5
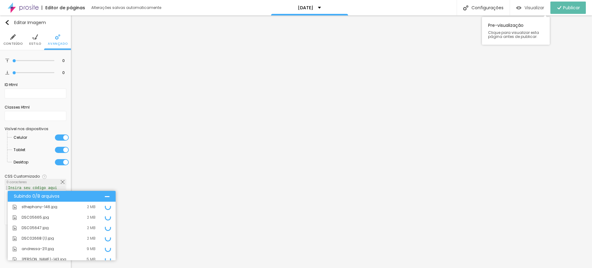
click at [531, 6] on span "Visualizar" at bounding box center [535, 7] width 20 height 5
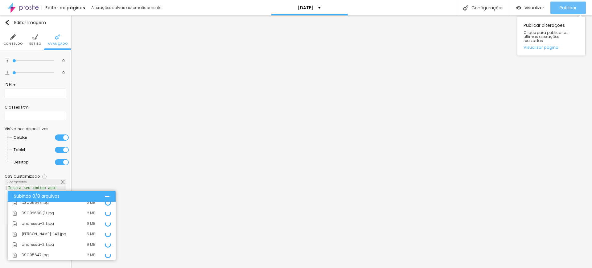
click at [567, 5] on span "Publicar" at bounding box center [568, 7] width 17 height 5
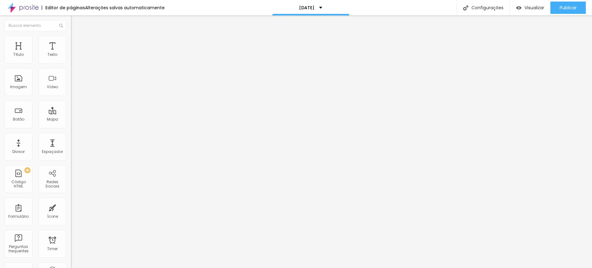
click at [71, 97] on span "Original" at bounding box center [78, 93] width 15 height 5
click at [71, 100] on span "Cinema" at bounding box center [78, 97] width 15 height 5
click at [71, 40] on li "Estilo" at bounding box center [106, 39] width 71 height 6
click at [71, 42] on img at bounding box center [74, 45] width 6 height 6
type input "2"
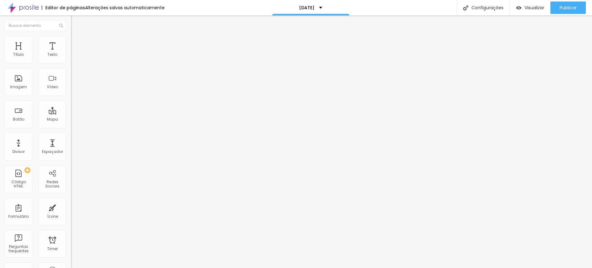
type input "2"
type input "0"
drag, startPoint x: 17, startPoint y: 60, endPoint x: 7, endPoint y: 61, distance: 9.9
type input "0"
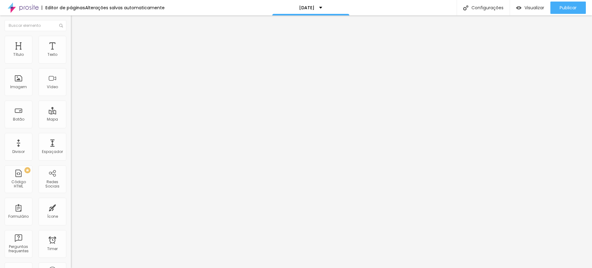
click at [71, 120] on input "range" at bounding box center [91, 122] width 40 height 5
type input "7"
type input "5"
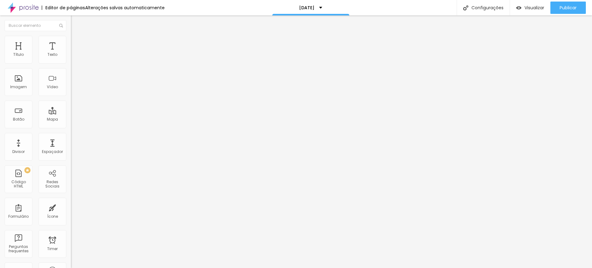
type input "2"
type input "0"
drag, startPoint x: 18, startPoint y: 72, endPoint x: 8, endPoint y: 72, distance: 10.2
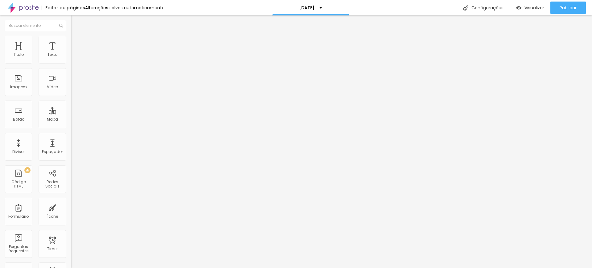
type input "0"
click at [71, 207] on input "range" at bounding box center [91, 209] width 40 height 5
click at [76, 36] on span "Conteúdo" at bounding box center [85, 33] width 19 height 5
click at [76, 41] on span "Estilo" at bounding box center [81, 39] width 10 height 5
click at [71, 166] on button "button" at bounding box center [75, 169] width 9 height 6
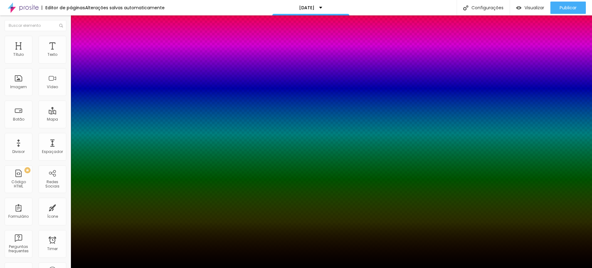
type input "21"
type input "23"
type input "26"
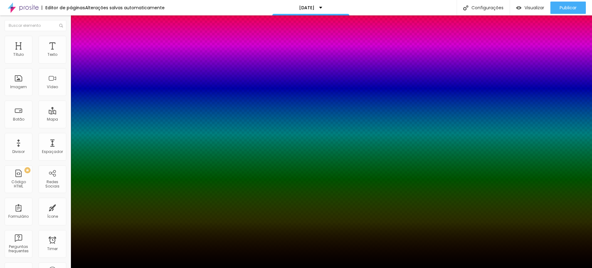
type input "26"
type input "28"
type input "30"
drag, startPoint x: 101, startPoint y: 168, endPoint x: 106, endPoint y: 168, distance: 4.9
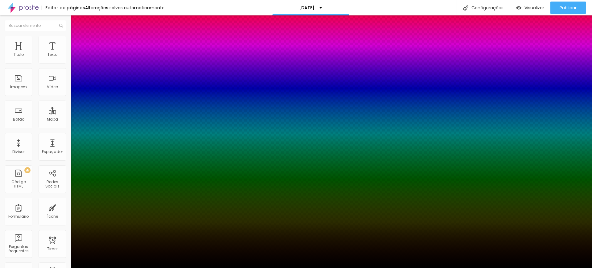
type input "30"
click at [107, 268] on div at bounding box center [296, 272] width 592 height 0
click at [175, 268] on div at bounding box center [296, 268] width 592 height 0
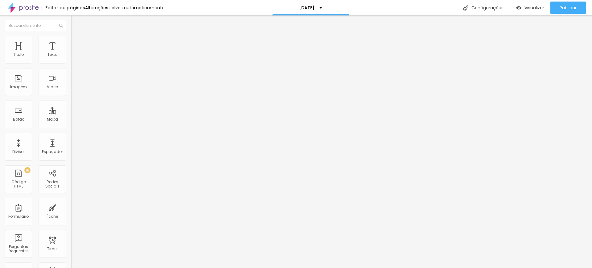
click at [76, 43] on span "Estilo" at bounding box center [81, 39] width 10 height 5
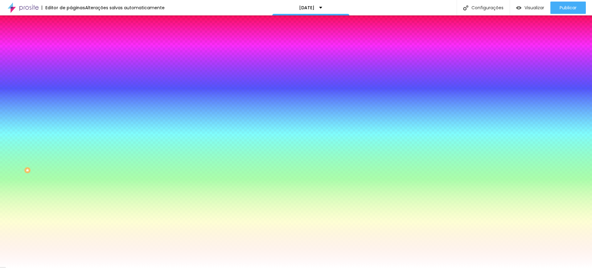
click at [71, 42] on img at bounding box center [74, 45] width 6 height 6
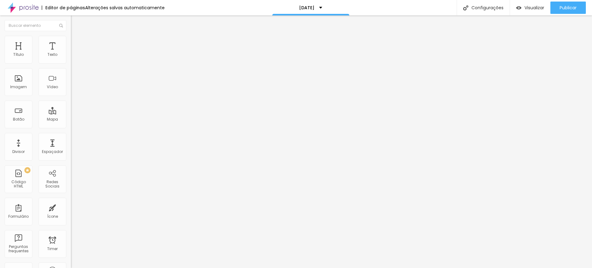
type input "15"
type input "10"
type input "5"
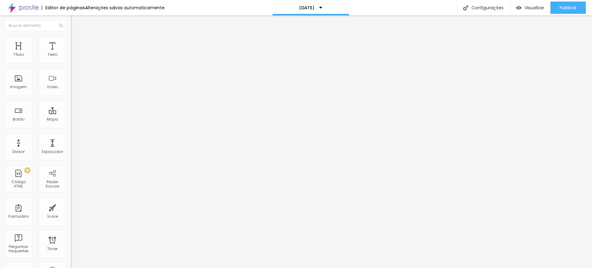
type input "5"
type input "0"
drag, startPoint x: 25, startPoint y: 61, endPoint x: 7, endPoint y: 63, distance: 17.6
type input "0"
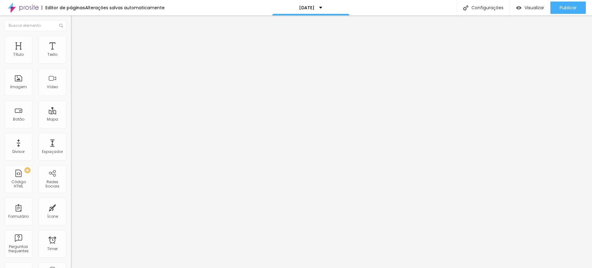
click at [71, 120] on input "range" at bounding box center [91, 122] width 40 height 5
click at [71, 42] on li "Avançado" at bounding box center [106, 45] width 71 height 6
type input "15"
type input "10"
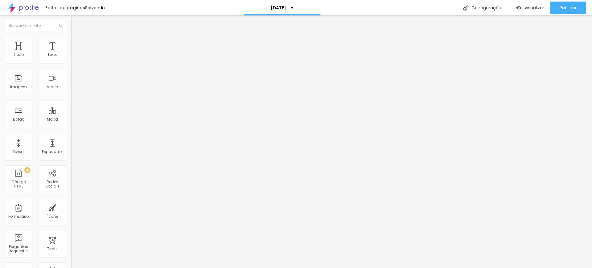
type input "10"
type input "5"
type input "0"
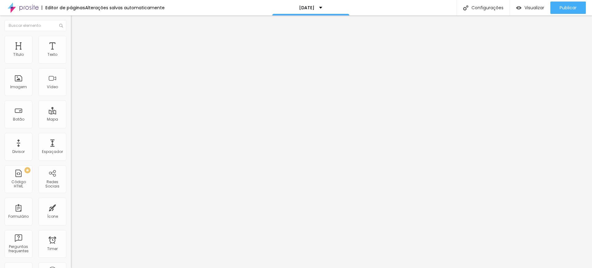
drag, startPoint x: 39, startPoint y: 60, endPoint x: 3, endPoint y: 59, distance: 35.8
type input "0"
click at [71, 120] on input "range" at bounding box center [91, 122] width 40 height 5
type input "0"
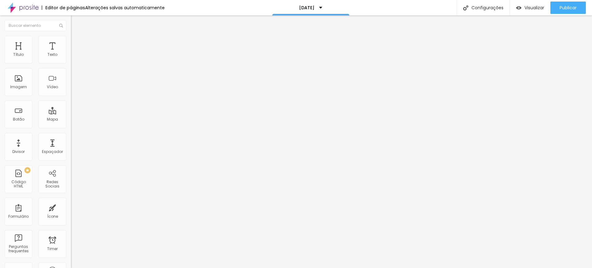
drag, startPoint x: 13, startPoint y: 72, endPoint x: 6, endPoint y: 72, distance: 6.8
type input "0"
click at [71, 207] on input "range" at bounding box center [91, 209] width 40 height 5
click at [71, 39] on li "Avançado" at bounding box center [106, 39] width 71 height 6
click at [71, 36] on li "Estilo" at bounding box center [106, 33] width 71 height 6
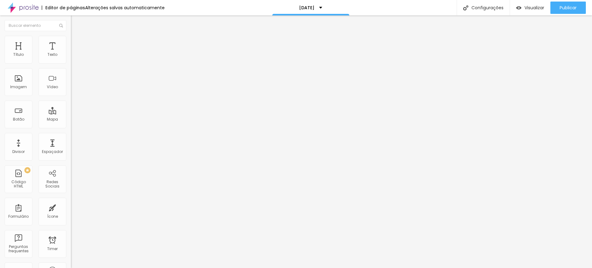
click at [74, 57] on icon "button" at bounding box center [75, 55] width 2 height 2
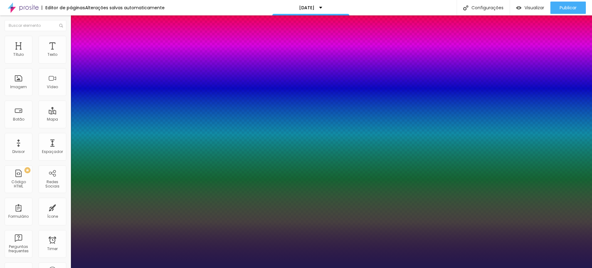
type input "1"
click at [237, 268] on div at bounding box center [296, 268] width 592 height 0
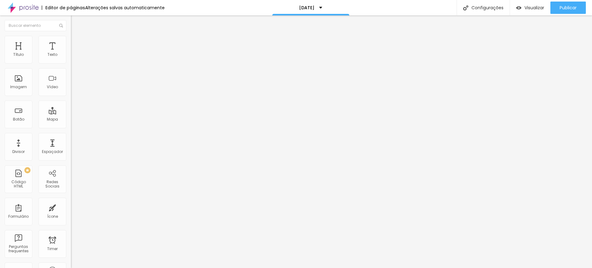
click at [74, 57] on icon "button" at bounding box center [75, 55] width 2 height 2
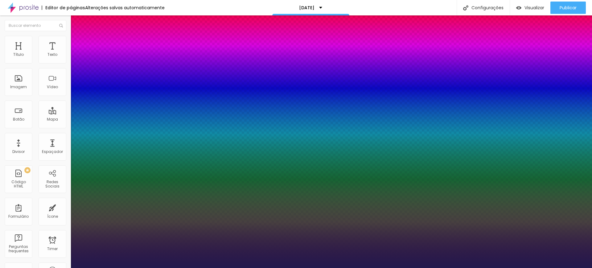
type input "1"
drag, startPoint x: 128, startPoint y: 160, endPoint x: 142, endPoint y: 161, distance: 13.9
type input "#80"
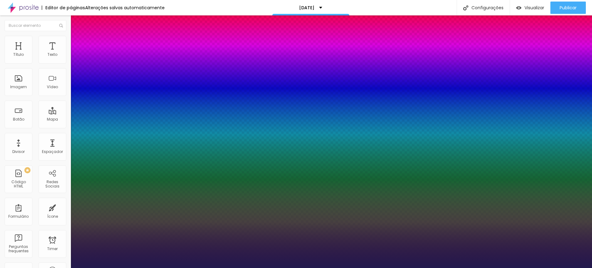
type input "1"
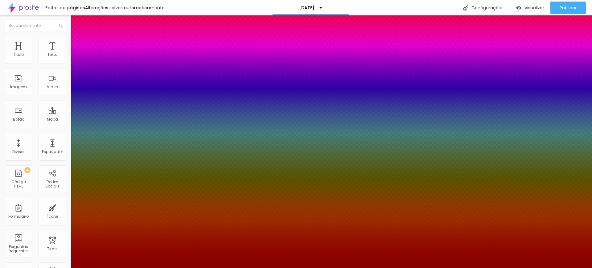
type input "#80000"
type input "1"
type input "#800000"
type input "1"
click at [191, 268] on div at bounding box center [296, 268] width 592 height 0
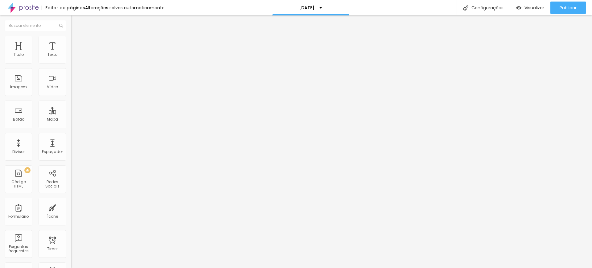
click at [74, 57] on icon "button" at bounding box center [75, 55] width 2 height 2
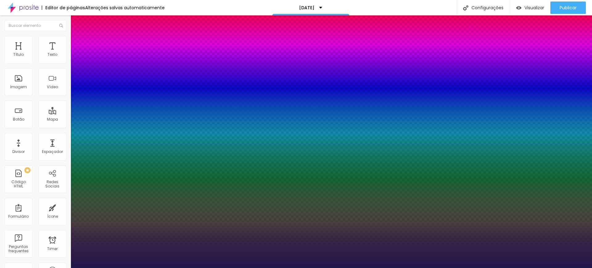
type input "1"
drag, startPoint x: 128, startPoint y: 159, endPoint x: 144, endPoint y: 160, distance: 16.1
type input "#88"
type input "1"
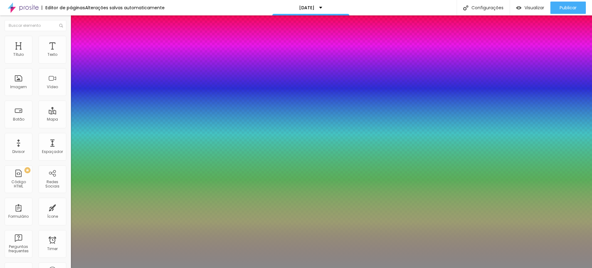
type input "#88888"
type input "1"
type input "#888888"
type input "1"
type input "#8888"
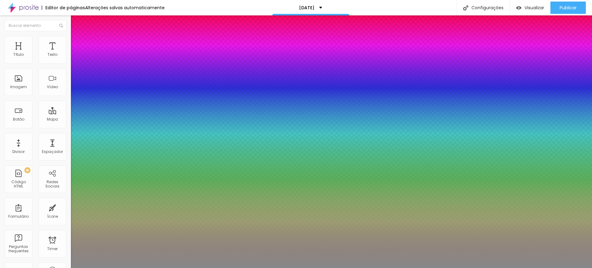
type input "1"
type input "#00"
type input "1"
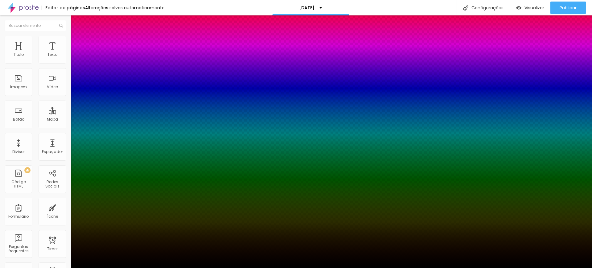
type input "#00000"
type input "1"
type input "#0000"
type input "1"
type input "#80"
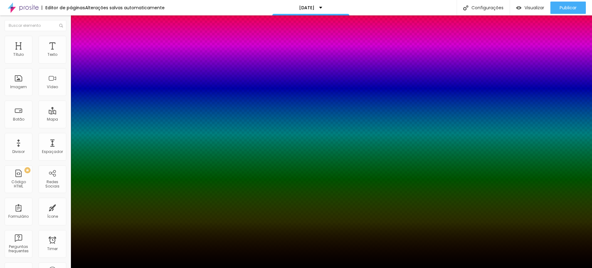
type input "1"
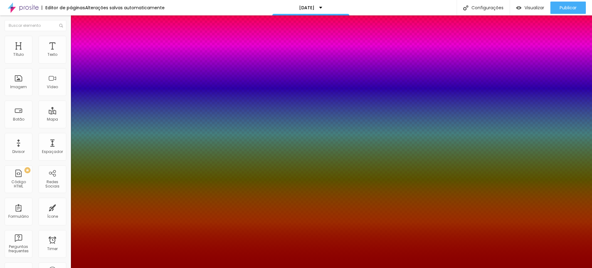
type input "#80000"
type input "1"
type input "#800000"
type input "1"
type input "#800000"
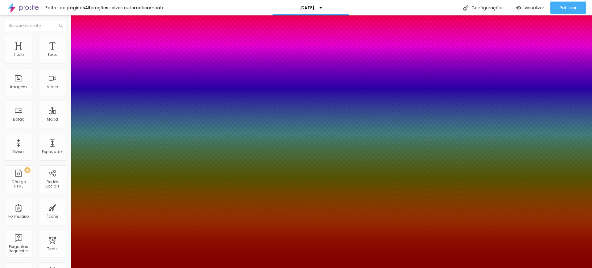
click at [426, 268] on div at bounding box center [296, 268] width 592 height 0
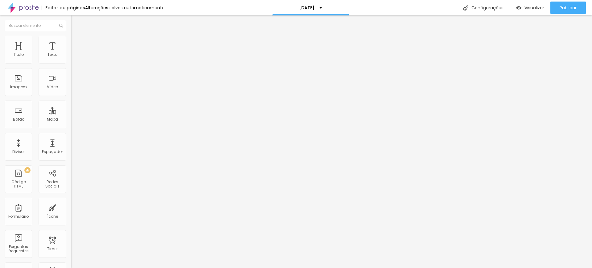
click at [71, 59] on button "button" at bounding box center [75, 56] width 9 height 6
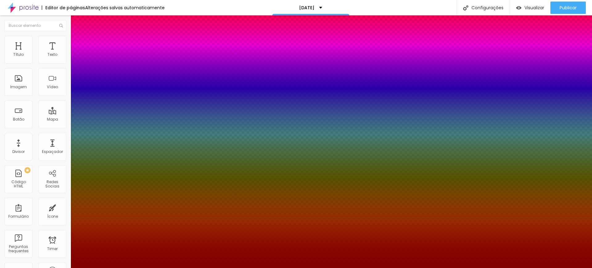
type input "1"
click at [429, 268] on div at bounding box center [296, 268] width 592 height 0
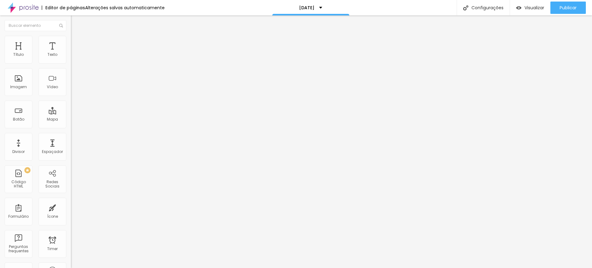
click at [74, 57] on icon "button" at bounding box center [75, 55] width 2 height 2
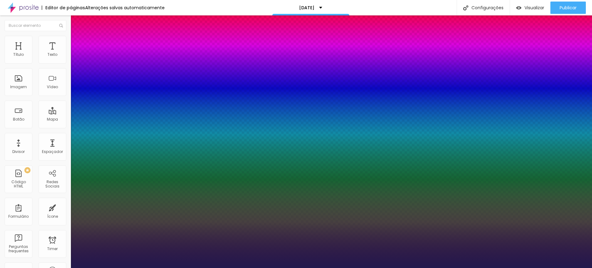
type input "1"
drag, startPoint x: 128, startPoint y: 160, endPoint x: 148, endPoint y: 162, distance: 19.8
type input "#80"
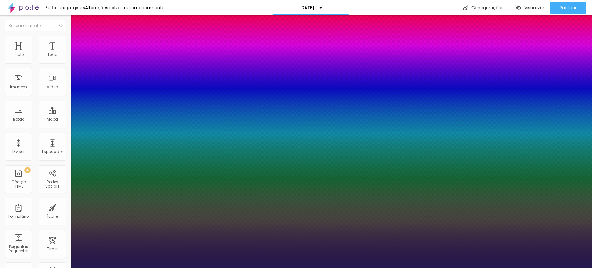
type input "1"
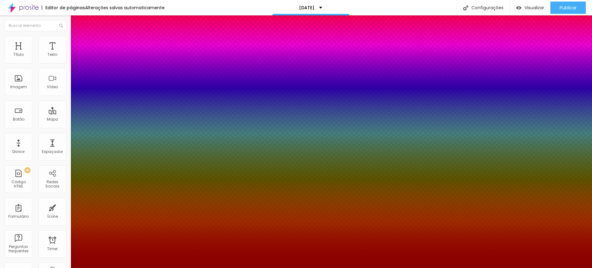
type input "#80000"
type input "1"
type input "#800000"
type input "1"
type input "#800000"
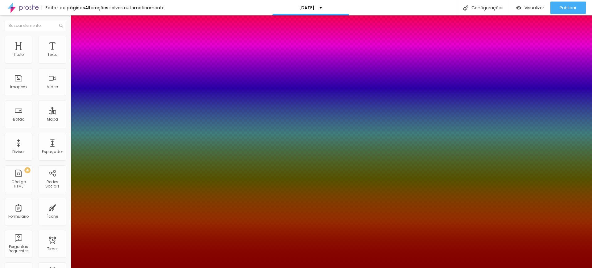
click at [525, 268] on div at bounding box center [296, 268] width 592 height 0
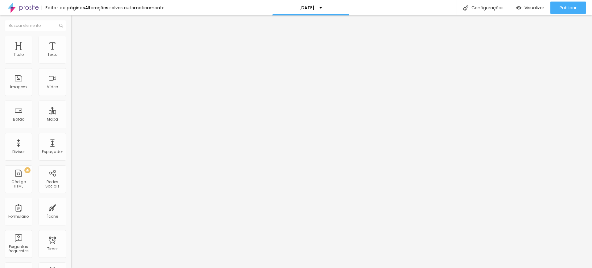
click at [71, 41] on li "Estilo" at bounding box center [106, 39] width 71 height 6
click at [71, 42] on img at bounding box center [74, 45] width 6 height 6
type input "3"
type input "7"
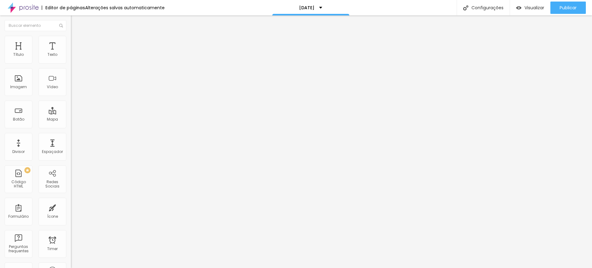
type input "7"
type input "10"
type input "16"
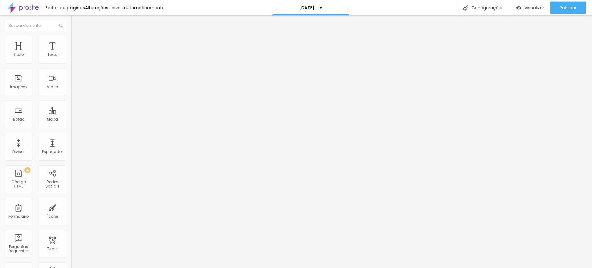
type input "19"
type input "22"
type input "32"
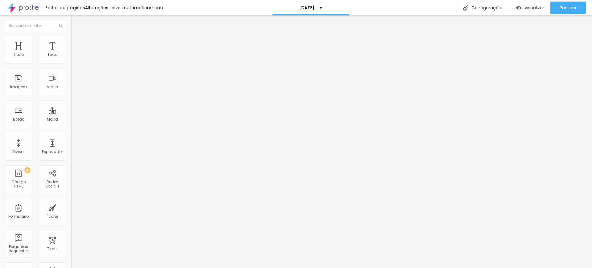
type input "32"
type input "35"
type input "34"
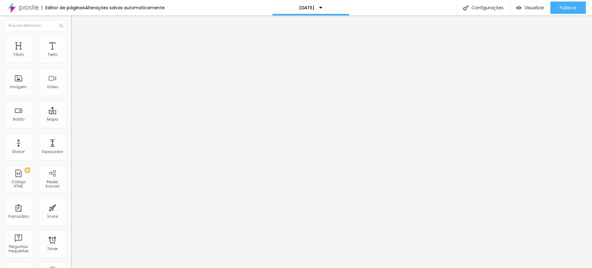
type input "32"
type input "30"
type input "27"
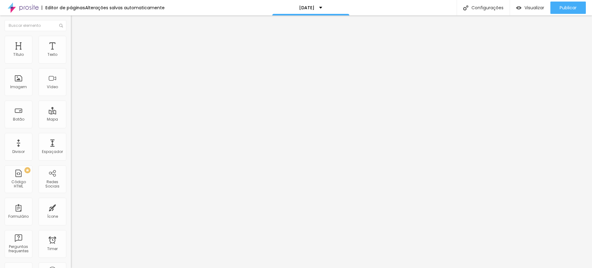
type input "27"
type input "25"
type input "24"
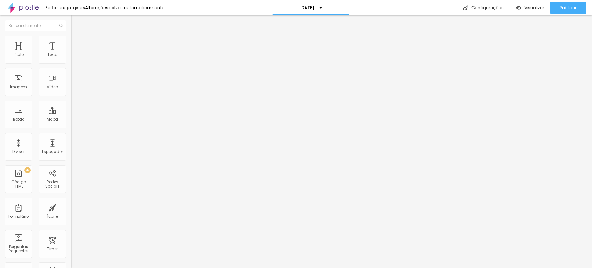
type input "22"
type input "20"
type input "18"
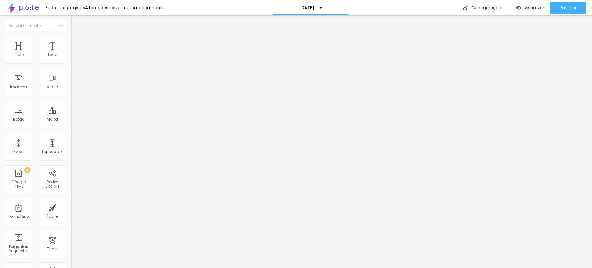
type input "18"
type input "16"
type input "15"
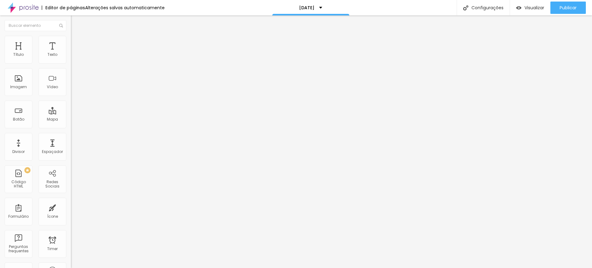
type input "13"
type input "11"
type input "10"
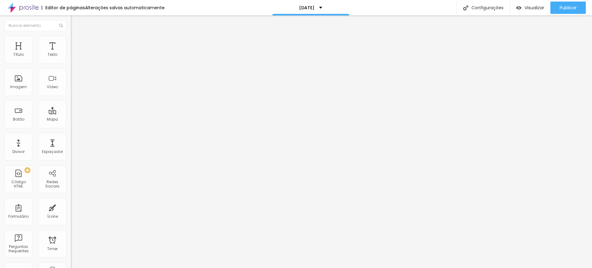
type input "10"
type input "8"
type input "6"
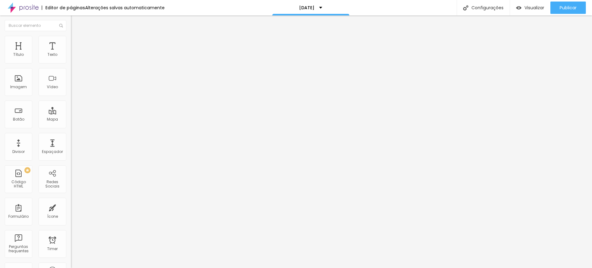
type input "5"
type input "4"
type input "2"
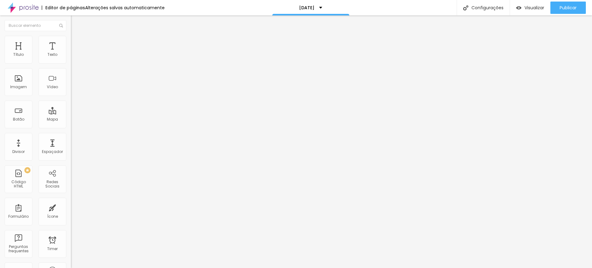
type input "2"
type input "0"
drag, startPoint x: 15, startPoint y: 60, endPoint x: 7, endPoint y: 60, distance: 8.0
click at [71, 120] on input "range" at bounding box center [91, 122] width 40 height 5
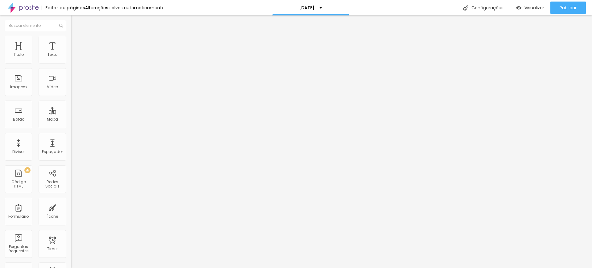
click at [76, 43] on span "Avançado" at bounding box center [86, 45] width 20 height 5
type input "9"
type input "8"
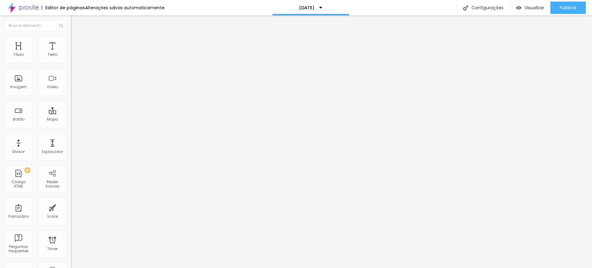
type input "7"
type input "4"
type input "2"
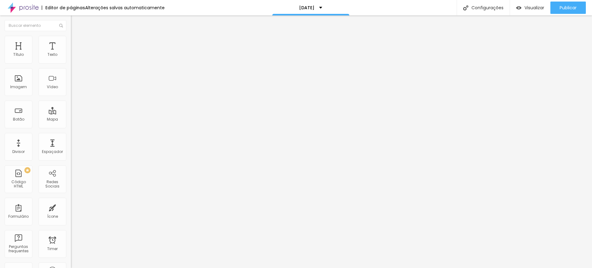
type input "2"
type input "0"
drag, startPoint x: 19, startPoint y: 59, endPoint x: 6, endPoint y: 60, distance: 12.1
type input "0"
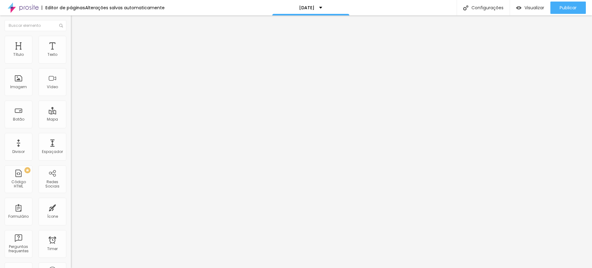
click at [71, 120] on input "range" at bounding box center [91, 122] width 40 height 5
type input "6"
type input "4"
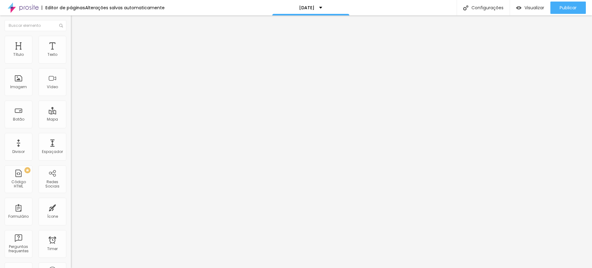
type input "0"
drag, startPoint x: 17, startPoint y: 72, endPoint x: 4, endPoint y: 74, distance: 13.4
type input "0"
click at [71, 207] on input "range" at bounding box center [91, 209] width 40 height 5
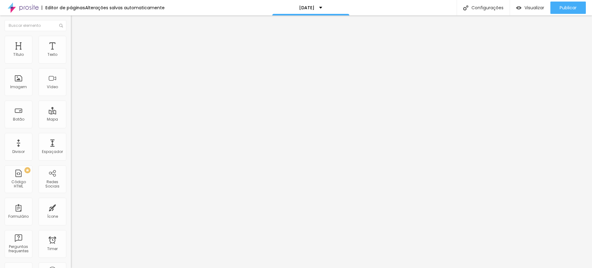
click at [71, 42] on li "Avançado" at bounding box center [106, 45] width 71 height 6
type input "6"
type input "3"
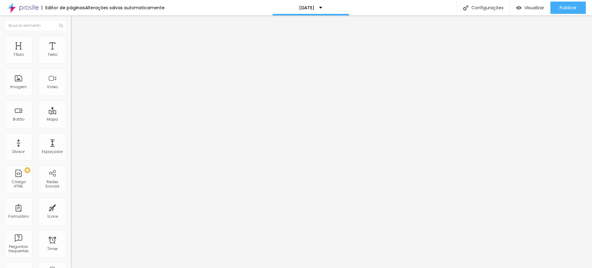
type input "0"
drag, startPoint x: 17, startPoint y: 62, endPoint x: 7, endPoint y: 62, distance: 9.9
type input "0"
click at [71, 120] on input "range" at bounding box center [91, 122] width 40 height 5
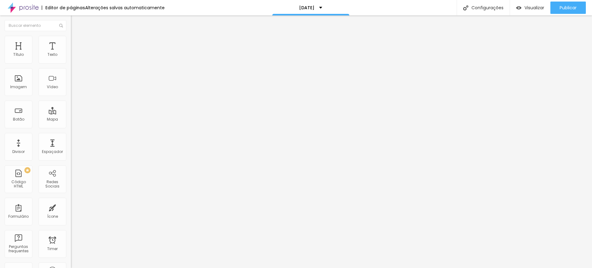
type input "5"
type input "3"
type input "1"
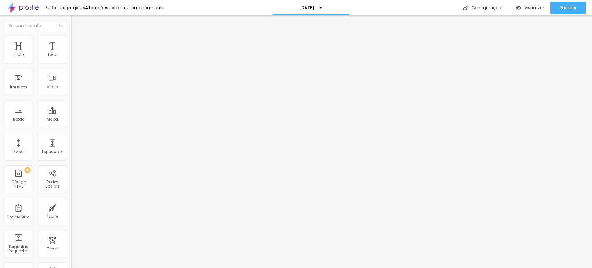
type input "1"
type input "0"
drag, startPoint x: 17, startPoint y: 73, endPoint x: 9, endPoint y: 73, distance: 8.0
type input "0"
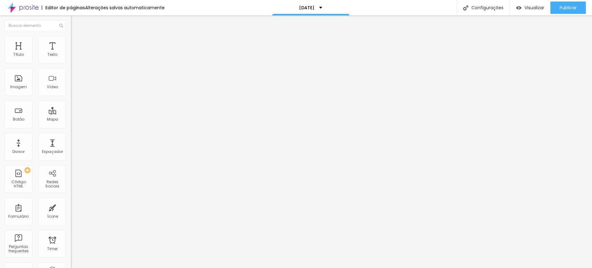
click at [71, 207] on input "range" at bounding box center [91, 209] width 40 height 5
click at [76, 43] on span "Avançado" at bounding box center [86, 45] width 20 height 5
type input "15"
type input "10"
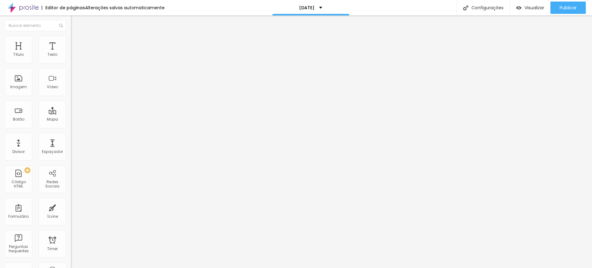
type input "10"
type input "5"
type input "0"
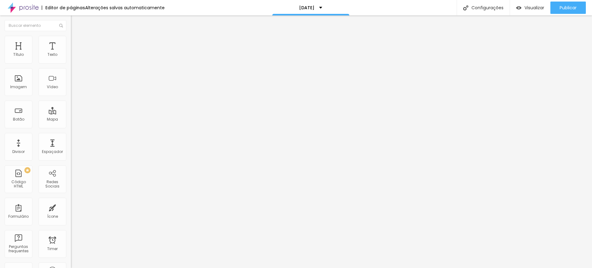
drag, startPoint x: 39, startPoint y: 61, endPoint x: 10, endPoint y: 61, distance: 29.6
type input "0"
click at [71, 120] on input "range" at bounding box center [91, 122] width 40 height 5
type input "18"
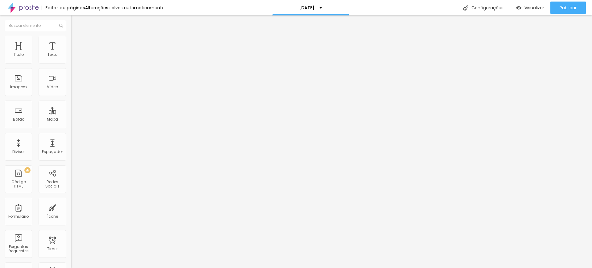
type input "7"
type input "0"
drag, startPoint x: 15, startPoint y: 72, endPoint x: 7, endPoint y: 72, distance: 8.6
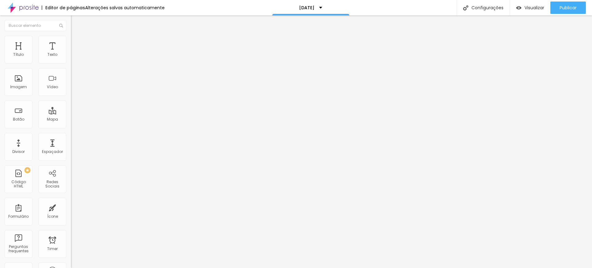
type input "0"
click at [71, 207] on input "range" at bounding box center [91, 209] width 40 height 5
click at [25, 141] on div "Divisor" at bounding box center [19, 147] width 28 height 28
click at [76, 43] on span "Avançado" at bounding box center [86, 45] width 20 height 5
type input "17"
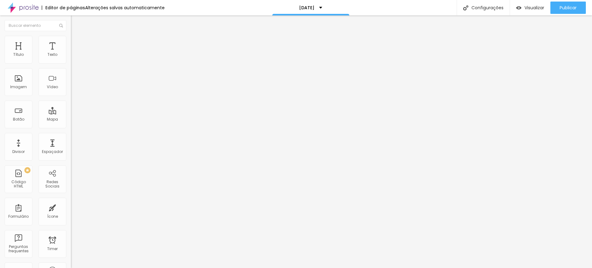
type input "17"
type input "14"
type input "12"
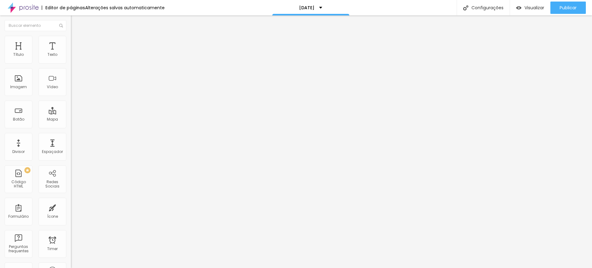
type input "11"
drag, startPoint x: 21, startPoint y: 61, endPoint x: 11, endPoint y: 63, distance: 10.8
click at [71, 120] on input "range" at bounding box center [91, 122] width 40 height 5
drag, startPoint x: 21, startPoint y: 73, endPoint x: 8, endPoint y: 74, distance: 12.4
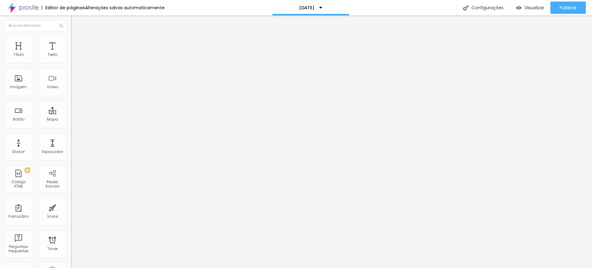
click at [71, 207] on input "range" at bounding box center [91, 209] width 40 height 5
click at [76, 43] on span "Estilo" at bounding box center [81, 39] width 10 height 5
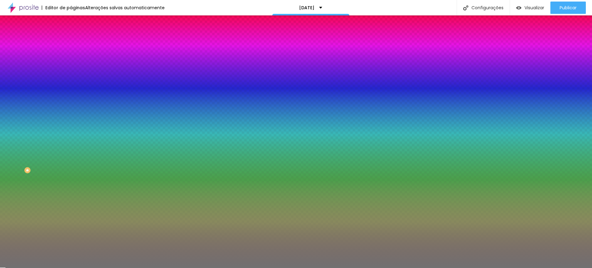
drag, startPoint x: 32, startPoint y: 81, endPoint x: 68, endPoint y: 85, distance: 35.7
click at [71, 80] on input "range" at bounding box center [91, 77] width 40 height 5
drag, startPoint x: 27, startPoint y: 99, endPoint x: 18, endPoint y: 100, distance: 9.0
click at [71, 96] on input "range" at bounding box center [91, 93] width 40 height 5
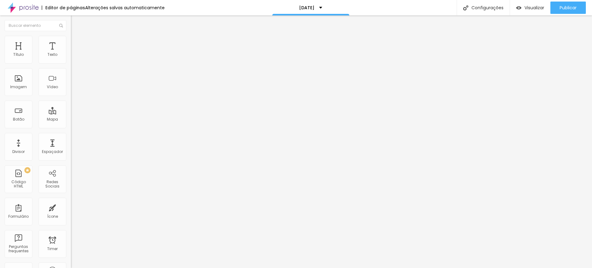
click at [76, 43] on span "Avançado" at bounding box center [86, 45] width 20 height 5
drag, startPoint x: 40, startPoint y: 60, endPoint x: 12, endPoint y: 60, distance: 28.4
click at [71, 120] on input "range" at bounding box center [91, 122] width 40 height 5
drag, startPoint x: 14, startPoint y: 71, endPoint x: 7, endPoint y: 71, distance: 6.2
click at [71, 207] on input "range" at bounding box center [91, 209] width 40 height 5
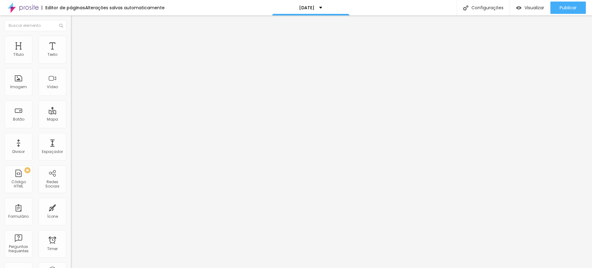
click at [76, 42] on span "Estilo" at bounding box center [81, 39] width 10 height 5
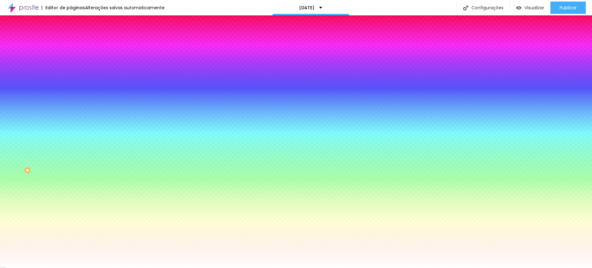
click at [71, 90] on input "#FFFFFF" at bounding box center [108, 87] width 74 height 6
drag, startPoint x: 51, startPoint y: 111, endPoint x: 67, endPoint y: 111, distance: 15.4
click at [71, 111] on div "Imagem de fundo Adicionar imagem Efeito da Imagem Nenhum Nenhum Parallax Cor de…" at bounding box center [106, 88] width 71 height 80
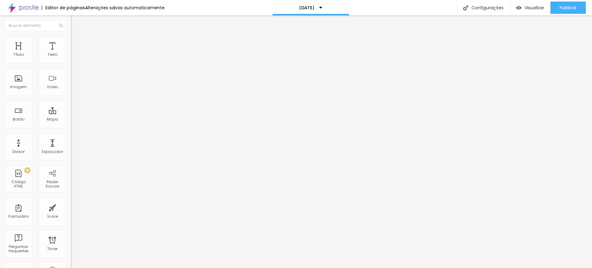
click at [76, 41] on span "Estilo" at bounding box center [81, 39] width 10 height 5
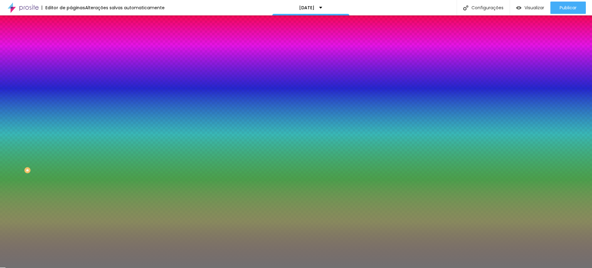
drag, startPoint x: 54, startPoint y: 62, endPoint x: 68, endPoint y: 64, distance: 14.3
click at [71, 64] on div "Cor Voltar ao padrão #717171 Tamanho 100 % Peso 6" at bounding box center [106, 72] width 71 height 48
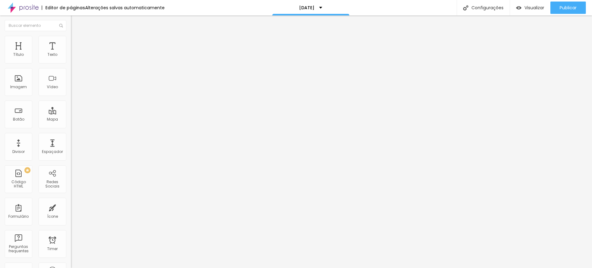
click at [76, 41] on span "Estilo" at bounding box center [81, 39] width 10 height 5
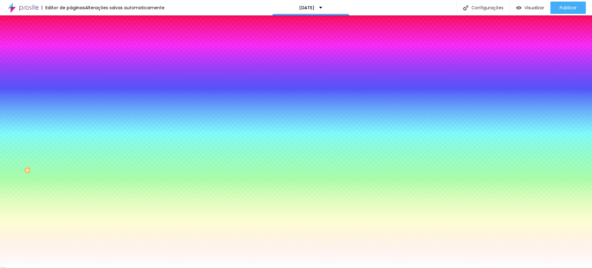
click at [71, 64] on input "#FFFFFF" at bounding box center [108, 62] width 74 height 6
drag, startPoint x: 64, startPoint y: 64, endPoint x: 52, endPoint y: 64, distance: 12.3
click at [71, 64] on input "#FFFFFF" at bounding box center [108, 62] width 74 height 6
paste input "DEAD"
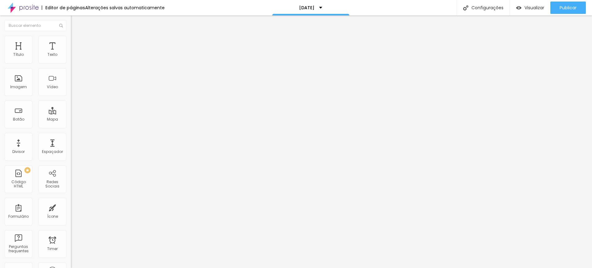
click at [71, 97] on span "Original" at bounding box center [78, 93] width 15 height 5
click at [71, 108] on span "Quadrado" at bounding box center [81, 104] width 20 height 5
click at [71, 104] on span "Padrão" at bounding box center [78, 101] width 14 height 5
click at [71, 97] on span "Original" at bounding box center [78, 93] width 15 height 5
click at [71, 104] on span "Padrão" at bounding box center [78, 101] width 14 height 5
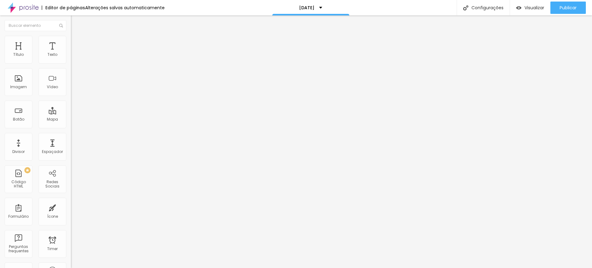
click at [71, 97] on span "Original" at bounding box center [78, 93] width 15 height 5
click at [71, 104] on span "Padrão" at bounding box center [78, 101] width 14 height 5
click at [71, 36] on li "Estilo" at bounding box center [106, 39] width 71 height 6
click at [71, 42] on li "Avançado" at bounding box center [106, 45] width 71 height 6
click at [76, 43] on span "Avançado" at bounding box center [86, 45] width 20 height 5
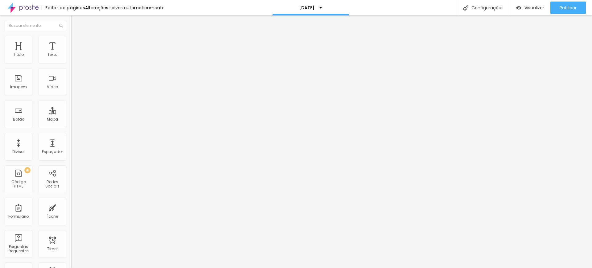
drag, startPoint x: 39, startPoint y: 62, endPoint x: 0, endPoint y: 66, distance: 39.1
click at [71, 120] on input "range" at bounding box center [91, 122] width 40 height 5
click at [564, 8] on span "Publicar" at bounding box center [568, 7] width 17 height 5
click at [531, 7] on span "Visualizar" at bounding box center [529, 7] width 20 height 5
click at [565, 2] on div "Publicar" at bounding box center [568, 8] width 17 height 12
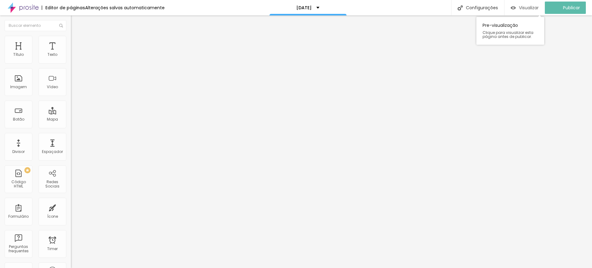
click at [530, 7] on span "Visualizar" at bounding box center [529, 7] width 20 height 5
click at [73, 57] on icon "button" at bounding box center [75, 56] width 4 height 4
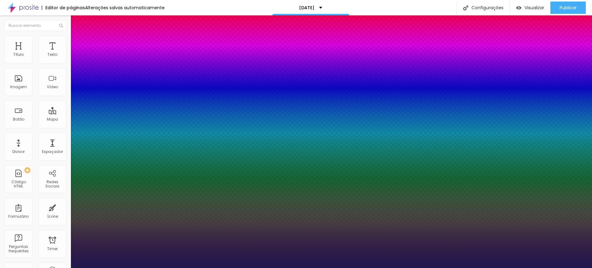
drag, startPoint x: 82, startPoint y: 106, endPoint x: 86, endPoint y: 106, distance: 4.3
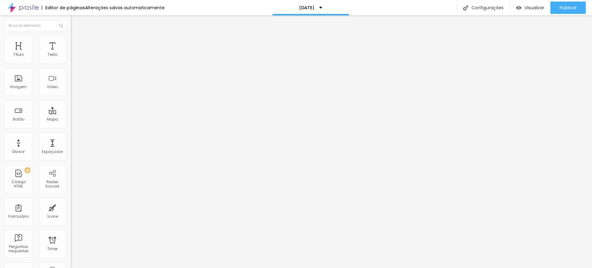
click at [76, 21] on img "button" at bounding box center [78, 22] width 5 height 5
click at [73, 57] on icon "button" at bounding box center [75, 56] width 4 height 4
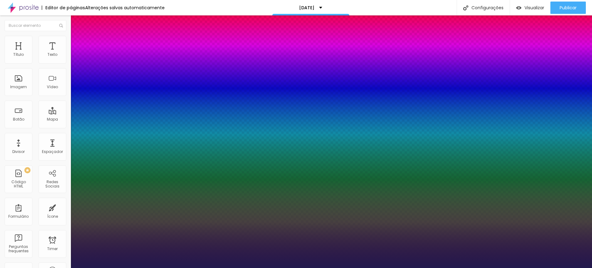
drag, startPoint x: 83, startPoint y: 104, endPoint x: 88, endPoint y: 104, distance: 4.9
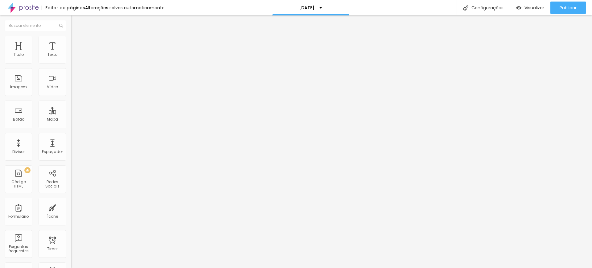
click at [71, 38] on img at bounding box center [74, 39] width 6 height 6
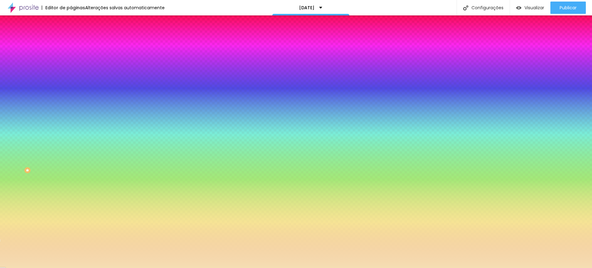
click at [71, 90] on input "#F5DEB3" at bounding box center [108, 87] width 74 height 6
drag, startPoint x: 64, startPoint y: 112, endPoint x: 52, endPoint y: 112, distance: 12.3
click at [71, 90] on input "#F5DEB3" at bounding box center [108, 87] width 74 height 6
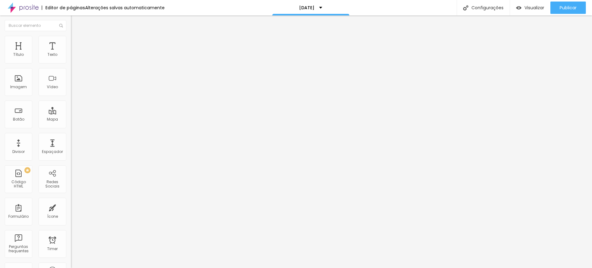
click at [76, 41] on span "Avançado" at bounding box center [86, 39] width 20 height 5
click at [71, 36] on li "Estilo" at bounding box center [106, 33] width 71 height 6
click at [48, 56] on div "Texto" at bounding box center [52, 54] width 10 height 4
click at [76, 23] on img "button" at bounding box center [78, 22] width 5 height 5
click at [76, 22] on img "button" at bounding box center [78, 22] width 5 height 5
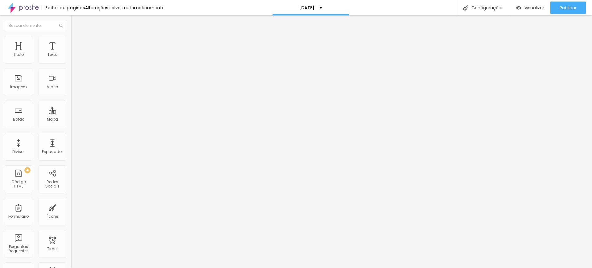
click at [76, 21] on img "button" at bounding box center [78, 22] width 5 height 5
click at [71, 39] on li "Avançado" at bounding box center [106, 39] width 71 height 6
drag, startPoint x: 17, startPoint y: 60, endPoint x: 3, endPoint y: 62, distance: 14.0
click at [71, 113] on input "range" at bounding box center [91, 115] width 40 height 5
click at [108, 268] on div at bounding box center [296, 272] width 592 height 0
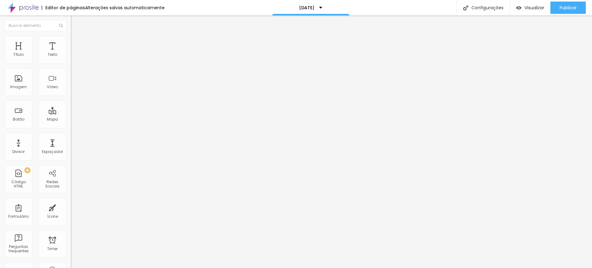
click at [71, 42] on li "Avançado" at bounding box center [106, 45] width 71 height 6
drag, startPoint x: 39, startPoint y: 61, endPoint x: 51, endPoint y: 62, distance: 12.7
click at [71, 120] on input "range" at bounding box center [91, 122] width 40 height 5
click at [71, 37] on img at bounding box center [74, 39] width 6 height 6
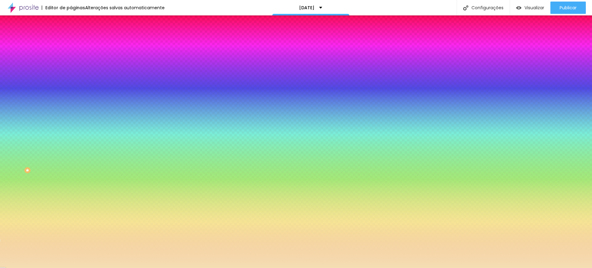
drag, startPoint x: 64, startPoint y: 111, endPoint x: 51, endPoint y: 112, distance: 13.9
click at [71, 90] on input "#F5DEB3" at bounding box center [108, 87] width 74 height 6
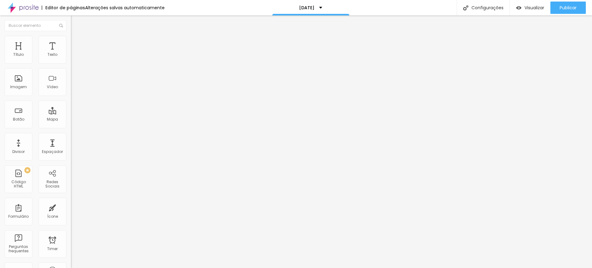
click at [71, 39] on li "Estilo" at bounding box center [106, 39] width 71 height 6
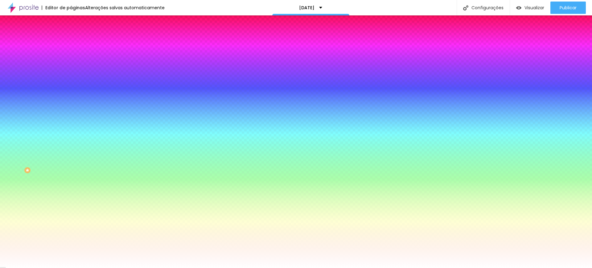
click at [71, 90] on input "#FFFFFF" at bounding box center [108, 87] width 74 height 6
drag, startPoint x: 64, startPoint y: 112, endPoint x: 52, endPoint y: 113, distance: 11.4
click at [71, 90] on input "#FFFFFF" at bounding box center [108, 87] width 74 height 6
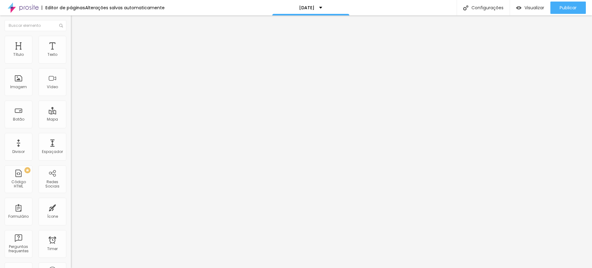
click at [73, 89] on icon "button" at bounding box center [75, 88] width 4 height 4
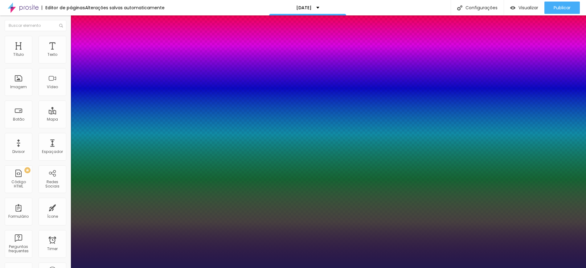
drag, startPoint x: 82, startPoint y: 173, endPoint x: 94, endPoint y: 173, distance: 11.7
click at [54, 268] on div at bounding box center [293, 268] width 586 height 0
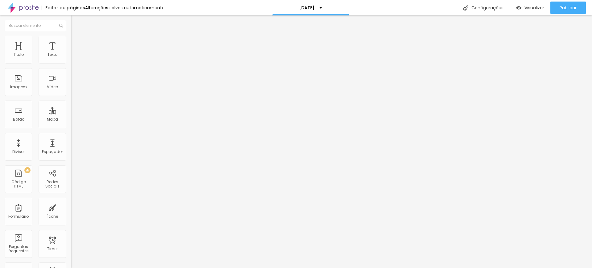
click at [71, 36] on img at bounding box center [74, 39] width 6 height 6
click at [71, 39] on li "Estilo" at bounding box center [106, 39] width 71 height 6
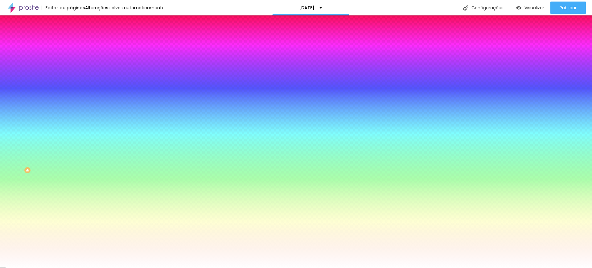
click at [71, 90] on input "#FFFFFF" at bounding box center [108, 87] width 74 height 6
drag, startPoint x: 51, startPoint y: 111, endPoint x: 67, endPoint y: 113, distance: 15.8
click at [71, 113] on div "Imagem de fundo Adicionar imagem Efeito da Imagem Nenhum Nenhum Parallax Cor de…" at bounding box center [106, 88] width 71 height 80
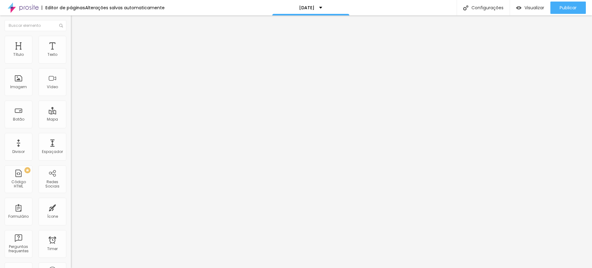
click at [71, 36] on img at bounding box center [74, 39] width 6 height 6
drag, startPoint x: 18, startPoint y: 60, endPoint x: 9, endPoint y: 61, distance: 9.1
click at [71, 113] on input "range" at bounding box center [91, 115] width 40 height 5
drag, startPoint x: 18, startPoint y: 73, endPoint x: 4, endPoint y: 73, distance: 13.3
click at [71, 201] on input "range" at bounding box center [91, 203] width 40 height 5
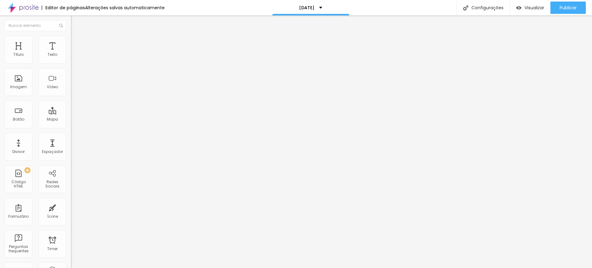
click at [71, 38] on img at bounding box center [74, 39] width 6 height 6
drag, startPoint x: 17, startPoint y: 61, endPoint x: 4, endPoint y: 62, distance: 12.3
click at [71, 113] on input "range" at bounding box center [91, 115] width 40 height 5
drag, startPoint x: 18, startPoint y: 72, endPoint x: 6, endPoint y: 73, distance: 11.8
click at [71, 201] on input "range" at bounding box center [91, 203] width 40 height 5
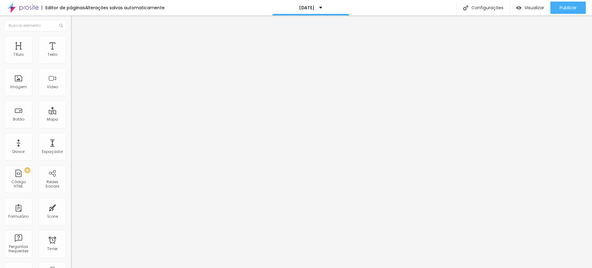
click at [71, 42] on img at bounding box center [74, 45] width 6 height 6
drag, startPoint x: 39, startPoint y: 61, endPoint x: 14, endPoint y: 64, distance: 24.9
click at [71, 120] on input "range" at bounding box center [91, 122] width 40 height 5
drag, startPoint x: 14, startPoint y: 72, endPoint x: 4, endPoint y: 73, distance: 10.6
click at [71, 207] on input "range" at bounding box center [91, 209] width 40 height 5
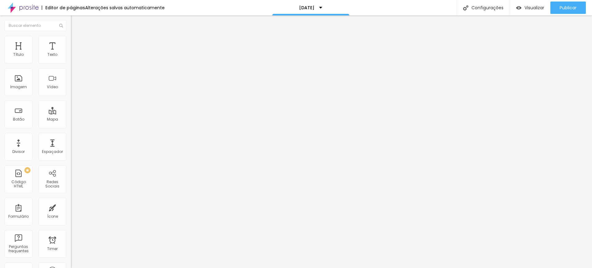
click at [71, 42] on img at bounding box center [74, 45] width 6 height 6
drag, startPoint x: 15, startPoint y: 73, endPoint x: 6, endPoint y: 74, distance: 8.6
click at [71, 207] on input "range" at bounding box center [91, 209] width 40 height 5
click at [572, 8] on span "Publicar" at bounding box center [568, 7] width 17 height 5
click at [534, 8] on span "Visualizar" at bounding box center [535, 7] width 20 height 5
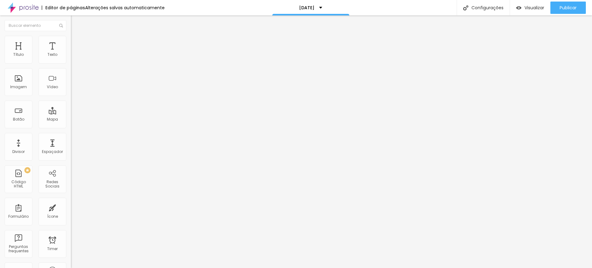
click at [76, 43] on span "Avançado" at bounding box center [86, 39] width 20 height 5
drag, startPoint x: 18, startPoint y: 70, endPoint x: 14, endPoint y: 72, distance: 3.4
click at [71, 201] on div at bounding box center [106, 204] width 71 height 6
click at [71, 113] on input "range" at bounding box center [91, 115] width 40 height 5
click at [71, 42] on img at bounding box center [74, 45] width 6 height 6
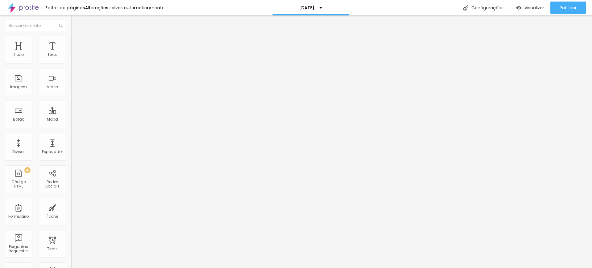
click at [71, 120] on input "range" at bounding box center [91, 122] width 40 height 5
click at [71, 38] on img at bounding box center [74, 39] width 6 height 6
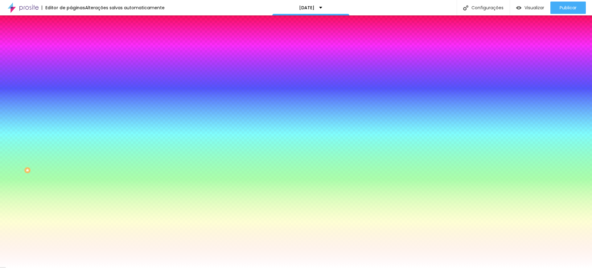
click at [71, 36] on li "Conteúdo" at bounding box center [106, 33] width 71 height 6
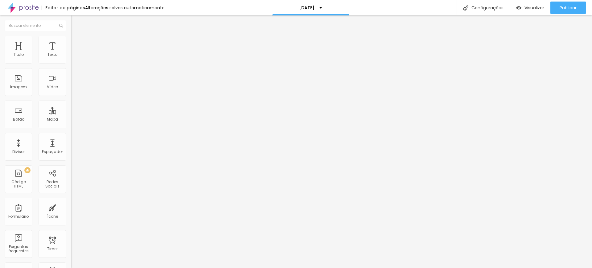
click at [76, 43] on span "Avançado" at bounding box center [86, 45] width 20 height 5
click at [73, 89] on icon "button" at bounding box center [75, 88] width 4 height 4
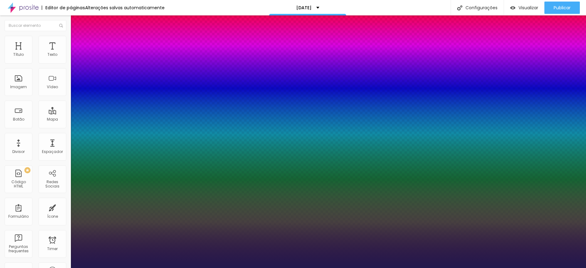
click at [76, 268] on div at bounding box center [293, 268] width 586 height 0
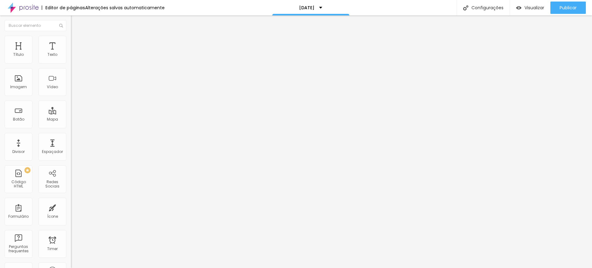
click at [74, 89] on icon "button" at bounding box center [75, 87] width 2 height 2
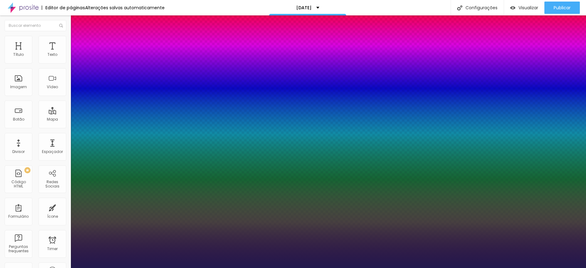
click at [284, 268] on div at bounding box center [293, 268] width 586 height 0
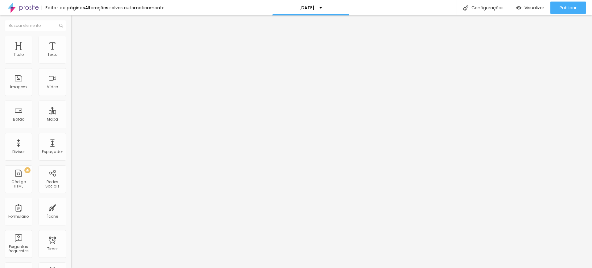
click at [71, 91] on button "button" at bounding box center [75, 88] width 9 height 6
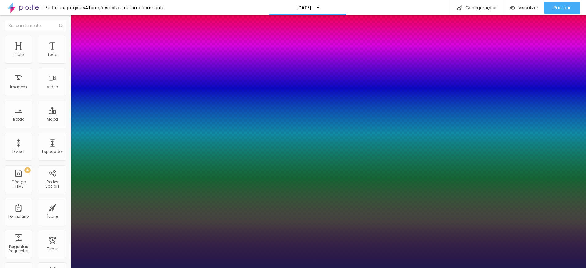
drag, startPoint x: 133, startPoint y: 175, endPoint x: 151, endPoint y: 175, distance: 17.9
click at [151, 175] on body "Editor de páginas Alterações salvas automaticamente [DATE] Configurações Config…" at bounding box center [293, 134] width 586 height 268
click at [132, 268] on div at bounding box center [293, 268] width 586 height 0
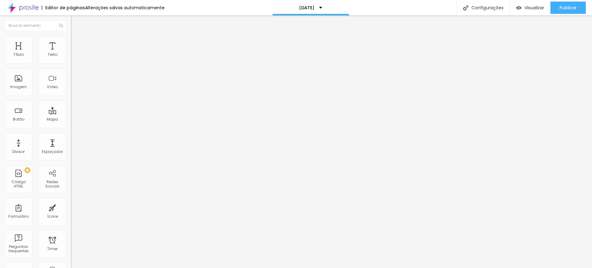
click at [73, 89] on icon "button" at bounding box center [75, 88] width 4 height 4
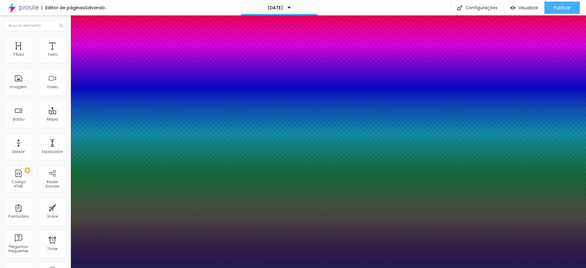
click at [532, 268] on div at bounding box center [293, 268] width 586 height 0
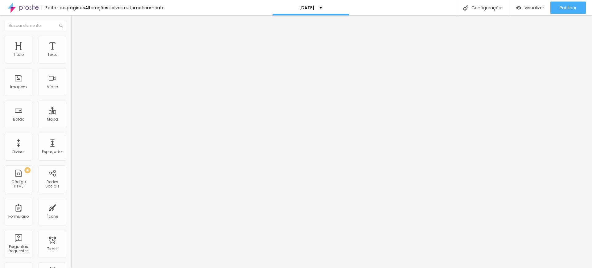
click at [71, 39] on img at bounding box center [74, 39] width 6 height 6
click at [71, 113] on input "range" at bounding box center [91, 115] width 40 height 5
click at [71, 37] on li "Avançado" at bounding box center [106, 39] width 71 height 6
drag, startPoint x: 23, startPoint y: 60, endPoint x: 17, endPoint y: 60, distance: 5.9
click at [71, 113] on input "range" at bounding box center [91, 115] width 40 height 5
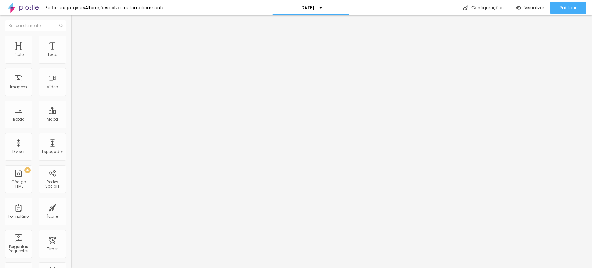
click at [74, 57] on icon "button" at bounding box center [75, 55] width 2 height 2
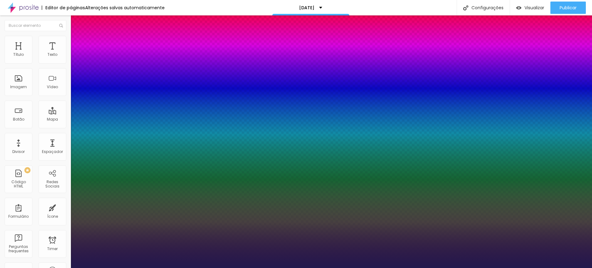
click at [468, 268] on div at bounding box center [296, 268] width 592 height 0
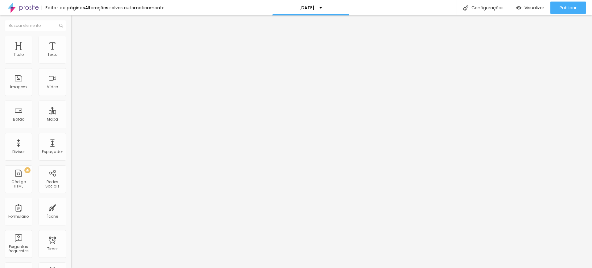
click at [71, 59] on button "button" at bounding box center [75, 56] width 9 height 6
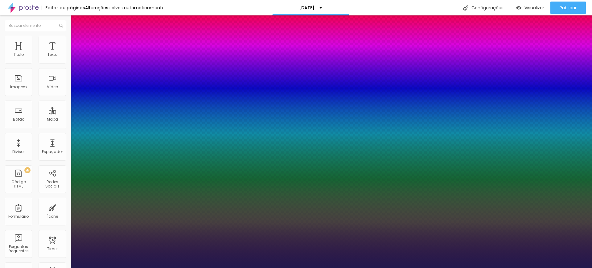
click at [529, 268] on div at bounding box center [296, 268] width 592 height 0
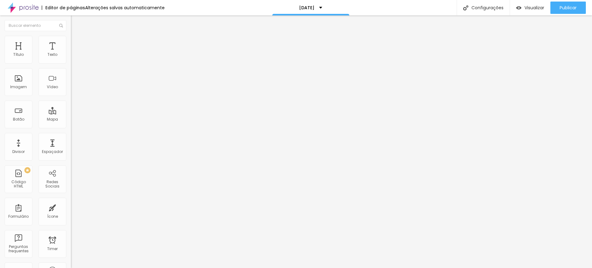
click at [76, 42] on span "Avançado" at bounding box center [86, 39] width 20 height 5
click at [71, 113] on input "range" at bounding box center [91, 115] width 40 height 5
click at [76, 42] on span "Avançado" at bounding box center [86, 39] width 20 height 5
drag, startPoint x: 16, startPoint y: 60, endPoint x: 21, endPoint y: 61, distance: 4.4
click at [71, 113] on input "range" at bounding box center [91, 115] width 40 height 5
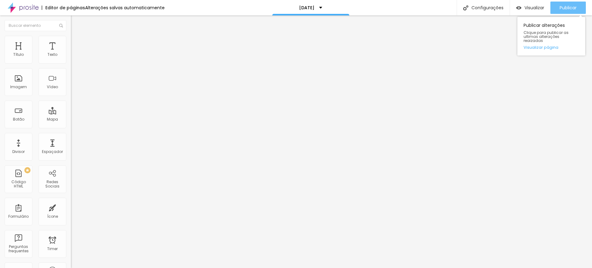
click at [567, 5] on span "Publicar" at bounding box center [568, 7] width 17 height 5
click at [71, 72] on div "+ 55" at bounding box center [106, 127] width 71 height 129
drag, startPoint x: 32, startPoint y: 68, endPoint x: 61, endPoint y: 70, distance: 29.3
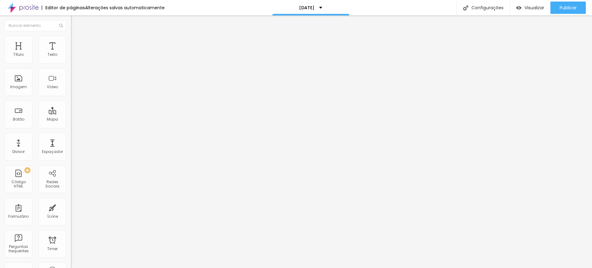
click at [71, 63] on input "[PHONE_NUMBER]" at bounding box center [108, 60] width 74 height 6
click at [71, 63] on input "9542009993" at bounding box center [108, 60] width 74 height 6
click at [71, 63] on input "[PHONE_NUMBER]" at bounding box center [108, 60] width 74 height 6
click at [71, 195] on input "Conversar no WhatsApp" at bounding box center [108, 198] width 74 height 6
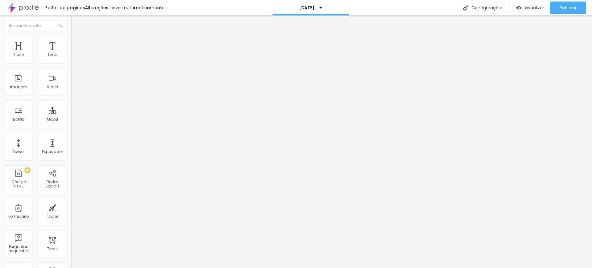
drag, startPoint x: 57, startPoint y: 89, endPoint x: 6, endPoint y: 91, distance: 50.3
click at [71, 195] on input "Conversar no WhatsApp" at bounding box center [108, 198] width 74 height 6
click at [563, 6] on span "Publicar" at bounding box center [568, 7] width 17 height 5
click at [532, 7] on span "Visualizar" at bounding box center [529, 7] width 20 height 5
click at [71, 213] on textarea "Olá, cheguei até você pela página {page_title} e gostaria de mais informações" at bounding box center [106, 218] width 70 height 10
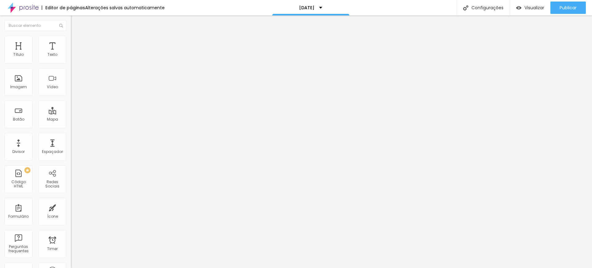
drag, startPoint x: 33, startPoint y: 150, endPoint x: 56, endPoint y: 150, distance: 22.8
click at [71, 228] on p "Para utilizar o título da página na mensagem, utilize {page_title}" at bounding box center [106, 231] width 71 height 7
copy span "{page_title}"
click at [71, 213] on textarea "Olá, vi seus pacotes de [DATE] e quero agendar!" at bounding box center [106, 218] width 70 height 10
paste textarea "{page_title}"
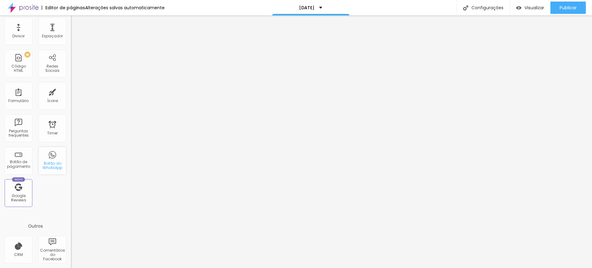
scroll to position [0, 0]
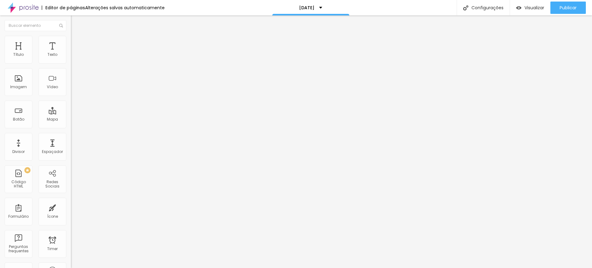
click at [71, 117] on p "+ 55" at bounding box center [106, 119] width 71 height 4
click at [71, 63] on input "[PHONE_NUMBER]" at bounding box center [108, 60] width 74 height 6
drag, startPoint x: 34, startPoint y: 71, endPoint x: 44, endPoint y: 83, distance: 16.2
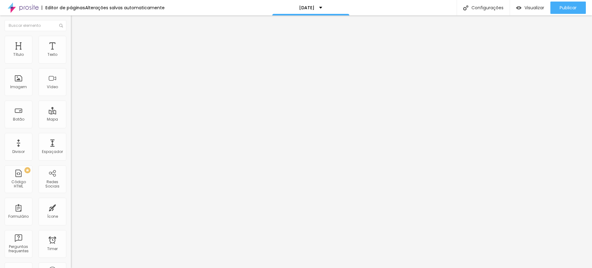
click at [71, 63] on input "[PHONE_NUMBER]" at bounding box center [108, 60] width 74 height 6
drag, startPoint x: 61, startPoint y: 67, endPoint x: 13, endPoint y: 69, distance: 48.1
click at [71, 69] on div "[PHONE_NUMBER] + 1" at bounding box center [106, 124] width 71 height 135
drag, startPoint x: 52, startPoint y: 90, endPoint x: 0, endPoint y: 87, distance: 52.2
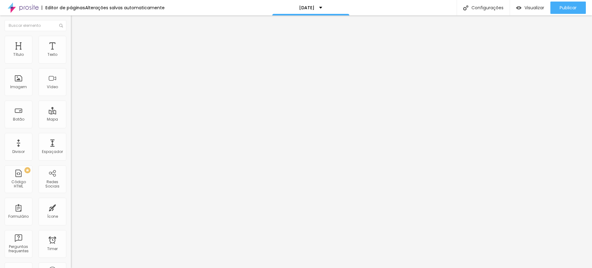
click at [71, 87] on div "Número do WhatsApp * [PHONE_NUMBER] + 1 Texto do botão Conversar no WhatsApp Me…" at bounding box center [106, 156] width 71 height 206
click at [71, 213] on textarea "Olá, cheguei até você pela página {page_title} e gostaria de mais informações" at bounding box center [106, 218] width 70 height 10
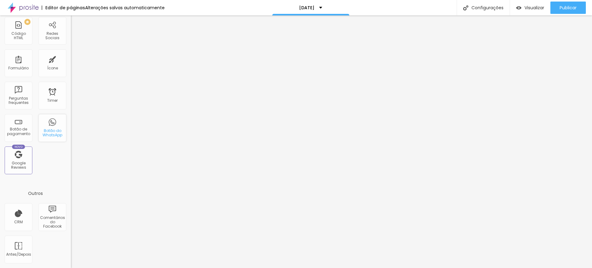
scroll to position [0, 0]
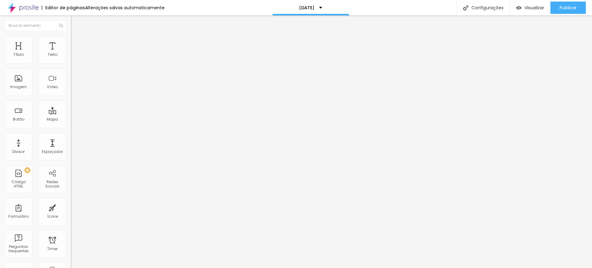
drag, startPoint x: 57, startPoint y: 88, endPoint x: 0, endPoint y: 91, distance: 57.4
click at [71, 91] on div "Número do WhatsApp * [PHONE_NUMBER] + 55 Texto do botão Conversar no WhatsApp M…" at bounding box center [106, 156] width 71 height 206
click at [71, 213] on textarea "Olá, cheguei até você pela página {page_title} e gostaria de mais informações" at bounding box center [106, 218] width 70 height 10
click at [71, 117] on p "+ 55" at bounding box center [106, 119] width 71 height 4
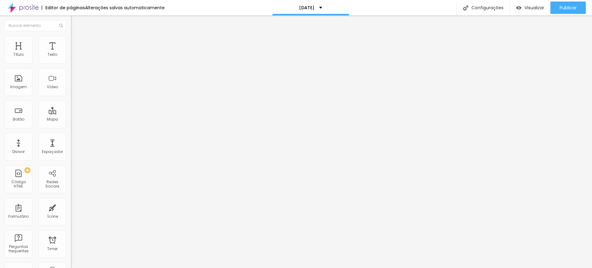
drag, startPoint x: 64, startPoint y: 69, endPoint x: 29, endPoint y: 71, distance: 34.9
click at [71, 63] on input "[PHONE_NUMBER]" at bounding box center [108, 60] width 74 height 6
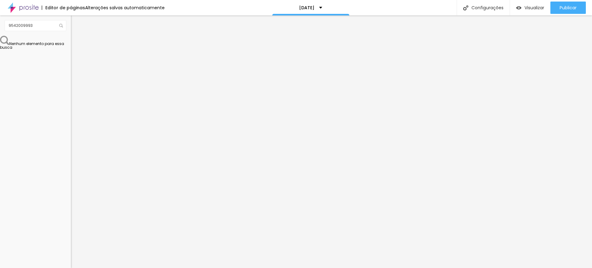
click at [71, 198] on div "Editar Botão do WhatsApp Conteúdo Estilo Avançado Número do WhatsApp * [PHONE_N…" at bounding box center [106, 141] width 71 height 253
click at [565, 4] on div "Publicar" at bounding box center [568, 8] width 17 height 12
click at [537, 6] on span "Visualizar" at bounding box center [529, 7] width 20 height 5
click at [71, 38] on img at bounding box center [74, 39] width 6 height 6
drag, startPoint x: 17, startPoint y: 60, endPoint x: 9, endPoint y: 61, distance: 8.0
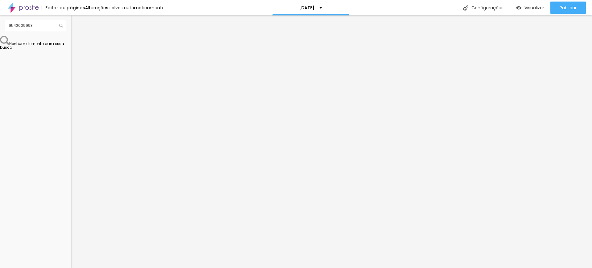
click at [71, 113] on input "range" at bounding box center [91, 115] width 40 height 5
click at [71, 39] on img at bounding box center [74, 39] width 6 height 6
drag, startPoint x: 14, startPoint y: 60, endPoint x: 10, endPoint y: 61, distance: 3.4
click at [71, 113] on input "range" at bounding box center [91, 115] width 40 height 5
click at [71, 39] on img at bounding box center [74, 39] width 6 height 6
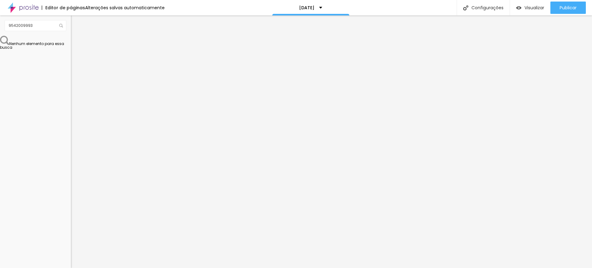
click at [71, 37] on img at bounding box center [74, 39] width 6 height 6
drag, startPoint x: 16, startPoint y: 60, endPoint x: 9, endPoint y: 61, distance: 7.1
click at [71, 113] on input "range" at bounding box center [91, 115] width 40 height 5
click at [73, 57] on icon "button" at bounding box center [75, 56] width 4 height 4
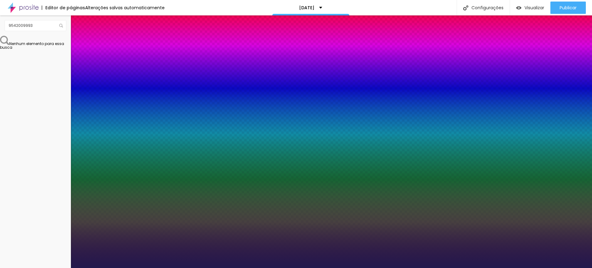
click at [261, 268] on div at bounding box center [296, 268] width 592 height 0
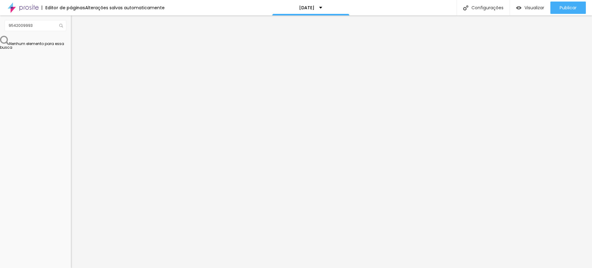
click at [71, 59] on button "button" at bounding box center [75, 56] width 9 height 6
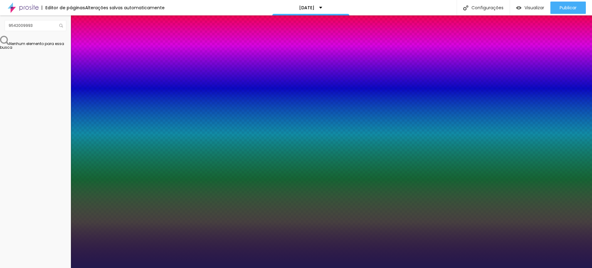
click at [266, 268] on div at bounding box center [296, 268] width 592 height 0
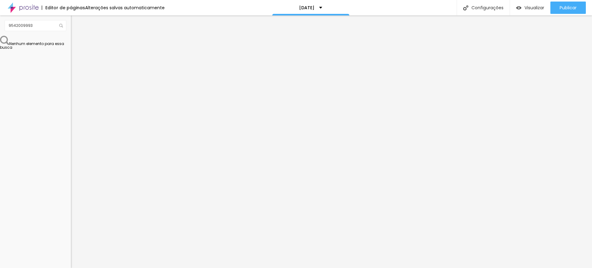
click at [74, 57] on icon "button" at bounding box center [75, 55] width 2 height 2
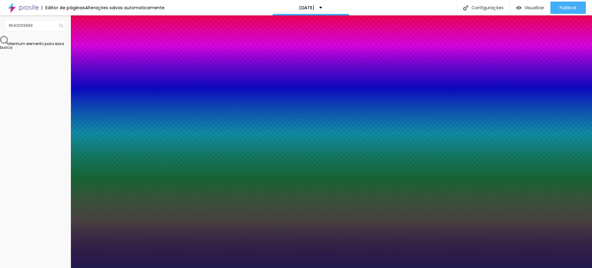
click at [350, 268] on div at bounding box center [296, 268] width 592 height 0
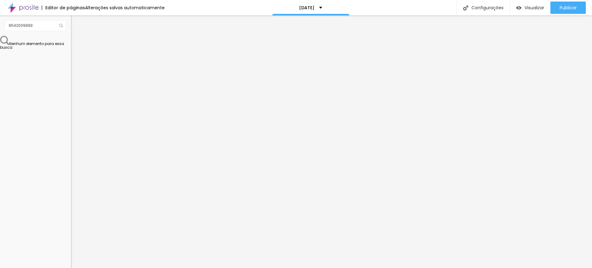
click at [71, 59] on button "button" at bounding box center [75, 56] width 9 height 6
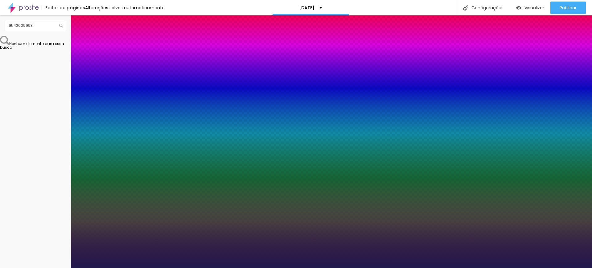
click at [458, 268] on div at bounding box center [296, 268] width 592 height 0
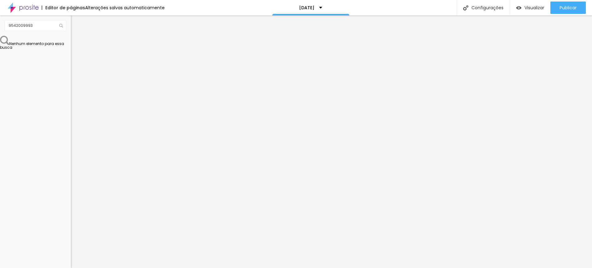
click at [73, 57] on icon "button" at bounding box center [75, 56] width 4 height 4
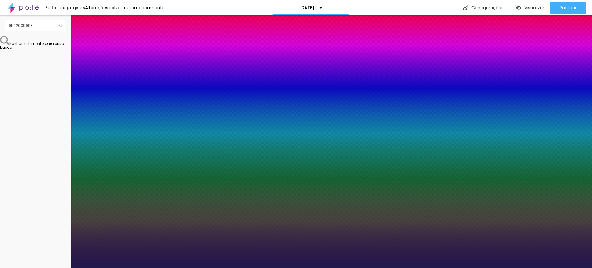
click at [467, 268] on div at bounding box center [296, 268] width 592 height 0
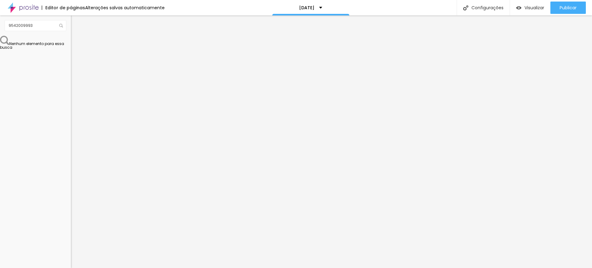
click at [76, 21] on img "button" at bounding box center [78, 22] width 5 height 5
drag, startPoint x: 50, startPoint y: 26, endPoint x: 0, endPoint y: 25, distance: 49.7
click at [0, 25] on div "9542009993" at bounding box center [35, 25] width 71 height 20
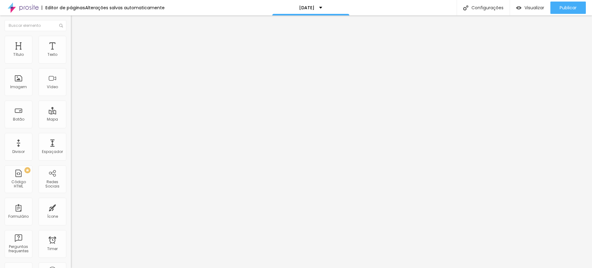
click at [71, 42] on li "Avançado" at bounding box center [106, 45] width 71 height 6
drag, startPoint x: 20, startPoint y: 60, endPoint x: 10, endPoint y: 61, distance: 9.9
click at [71, 120] on input "range" at bounding box center [91, 122] width 40 height 5
drag, startPoint x: 23, startPoint y: 73, endPoint x: 6, endPoint y: 76, distance: 17.8
click at [71, 207] on input "range" at bounding box center [91, 209] width 40 height 5
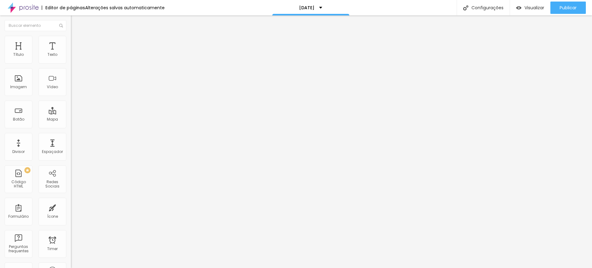
click at [71, 37] on img at bounding box center [74, 39] width 6 height 6
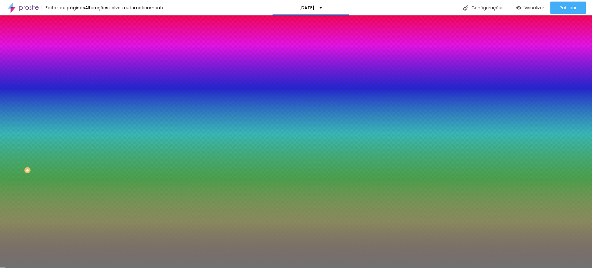
drag, startPoint x: 29, startPoint y: 99, endPoint x: 6, endPoint y: 98, distance: 22.8
click at [71, 96] on input "range" at bounding box center [91, 93] width 40 height 5
drag, startPoint x: 32, startPoint y: 81, endPoint x: 45, endPoint y: 81, distance: 13.0
click at [71, 80] on input "range" at bounding box center [91, 77] width 40 height 5
click at [71, 59] on input "#717171" at bounding box center [108, 62] width 74 height 6
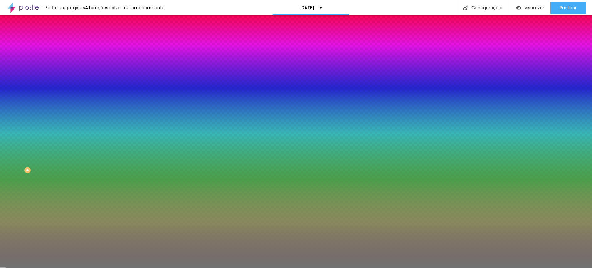
drag, startPoint x: 64, startPoint y: 61, endPoint x: 53, endPoint y: 63, distance: 11.8
click at [71, 63] on input "#717171" at bounding box center [108, 62] width 74 height 6
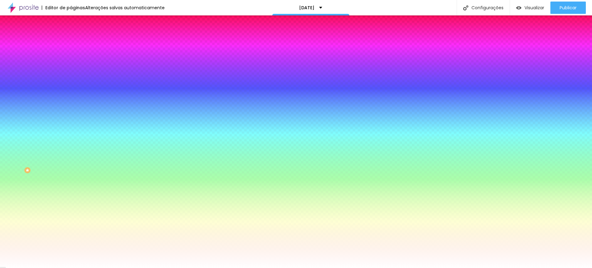
click at [76, 43] on span "Avançado" at bounding box center [86, 45] width 20 height 5
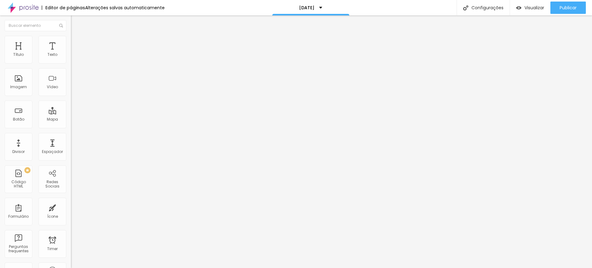
drag, startPoint x: 13, startPoint y: 59, endPoint x: 9, endPoint y: 58, distance: 3.8
click at [71, 120] on input "range" at bounding box center [91, 122] width 40 height 5
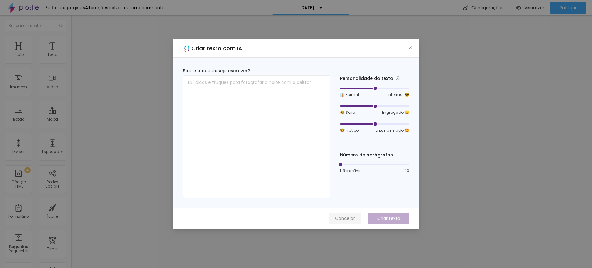
click at [353, 219] on span "Cancelar" at bounding box center [345, 218] width 20 height 6
click at [344, 217] on span "Cancelar" at bounding box center [345, 218] width 20 height 6
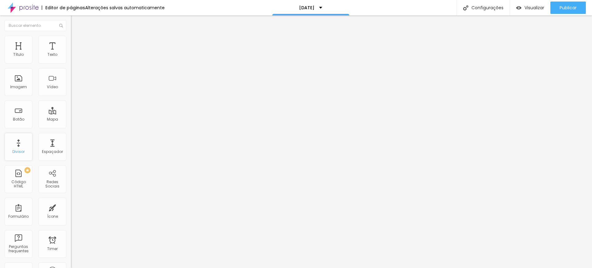
click at [20, 144] on div "Divisor" at bounding box center [19, 147] width 28 height 28
click at [575, 6] on span "Publicar" at bounding box center [568, 7] width 17 height 5
